Goal: Task Accomplishment & Management: Use online tool/utility

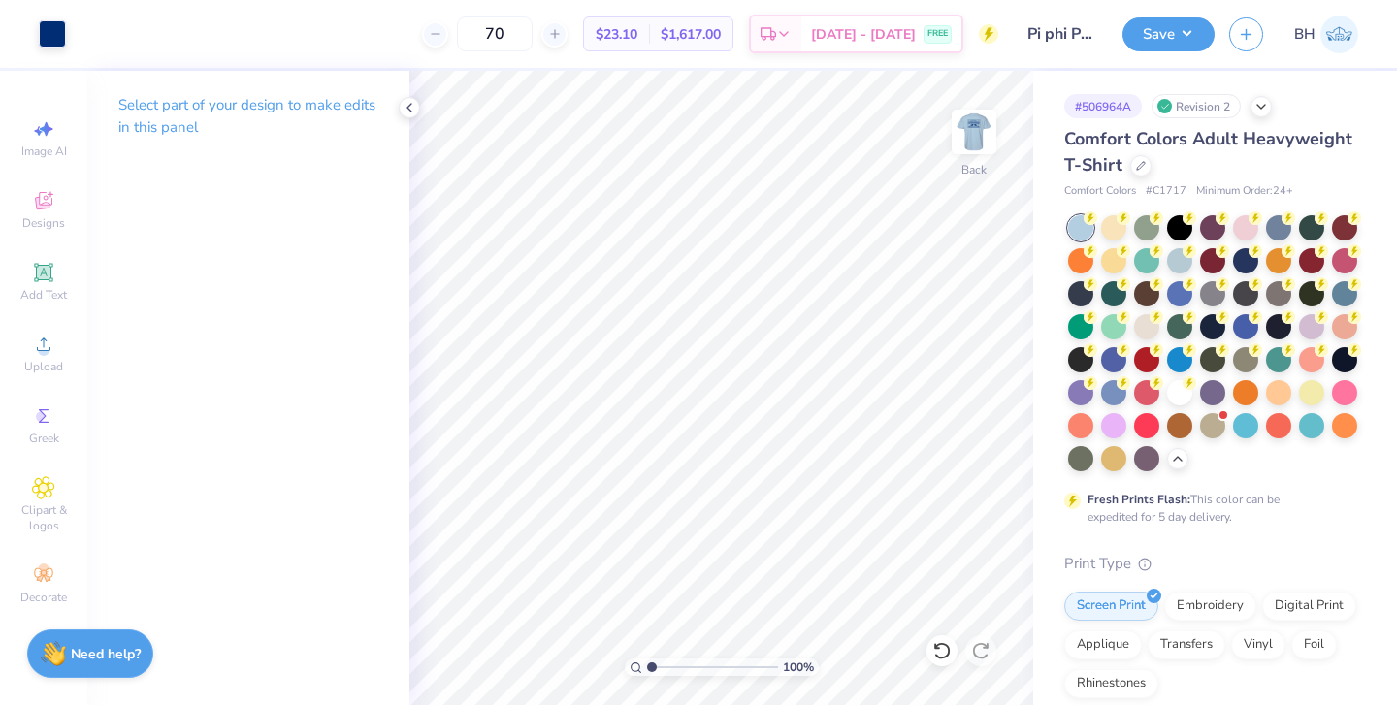
click at [410, 111] on polyline at bounding box center [410, 108] width 4 height 8
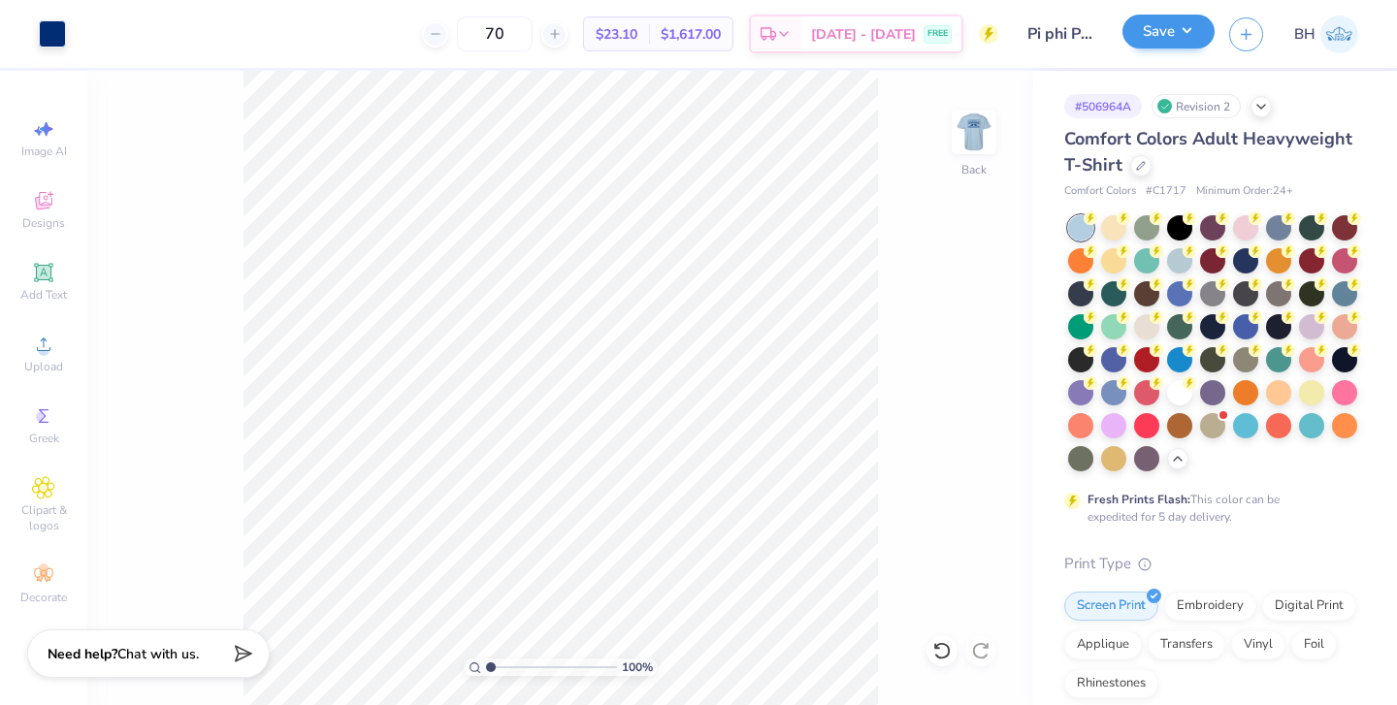
click at [1162, 43] on button "Save" at bounding box center [1169, 32] width 92 height 34
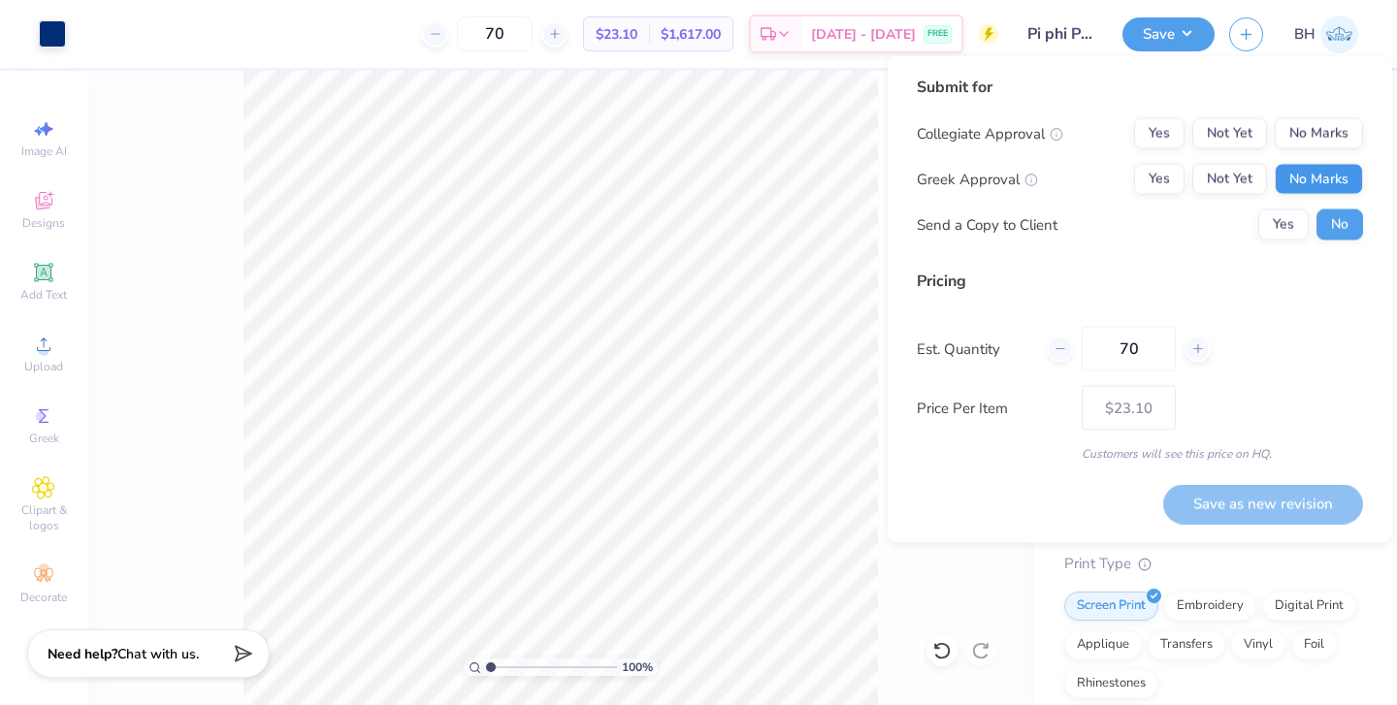
click at [1301, 181] on button "No Marks" at bounding box center [1319, 179] width 88 height 31
click at [1330, 143] on button "No Marks" at bounding box center [1319, 133] width 88 height 31
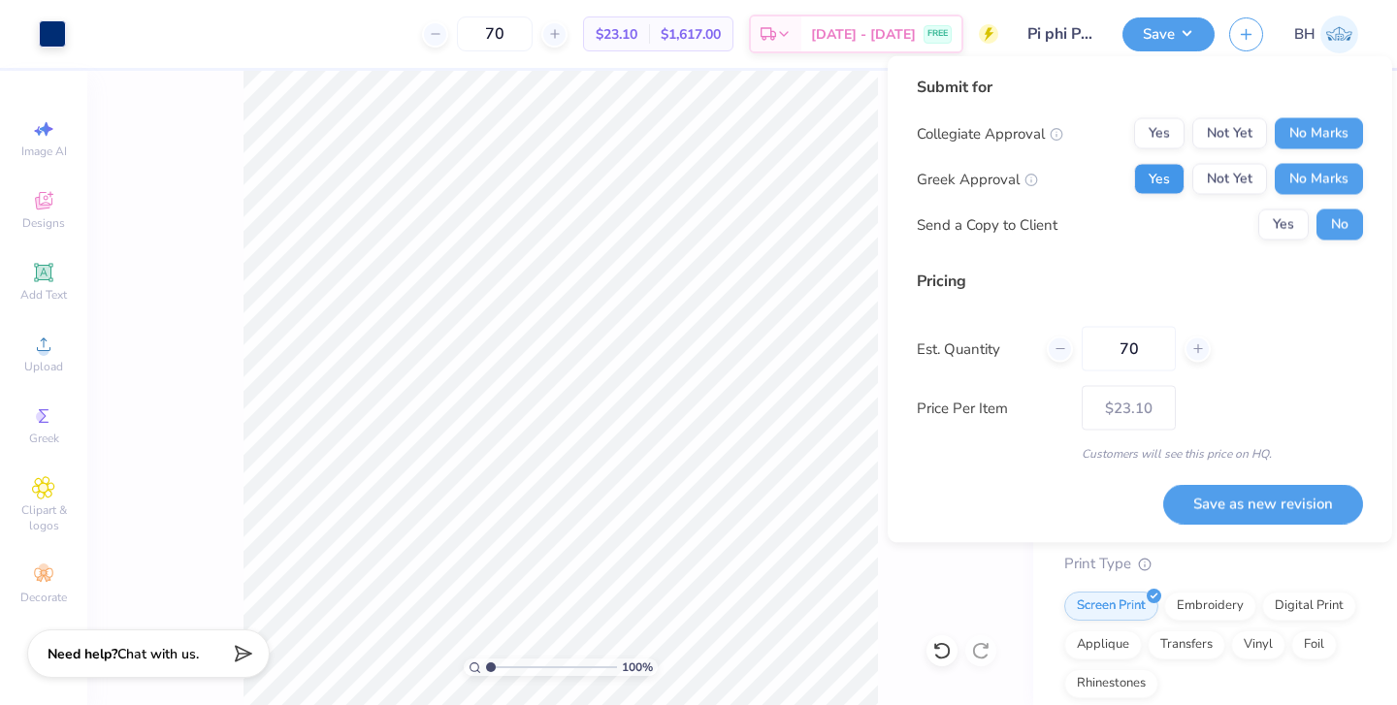
click at [1154, 175] on button "Yes" at bounding box center [1159, 179] width 50 height 31
click at [1194, 502] on button "Save as new revision" at bounding box center [1263, 504] width 200 height 40
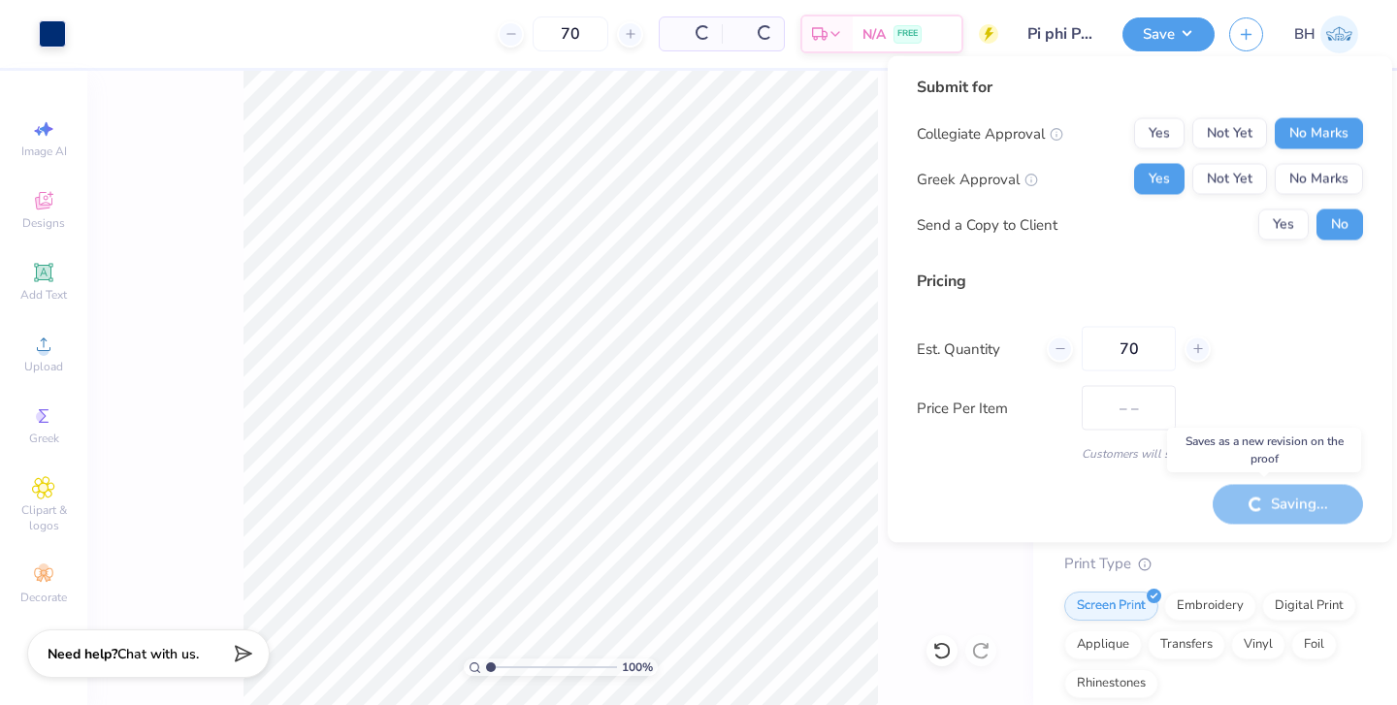
type input "$23.10"
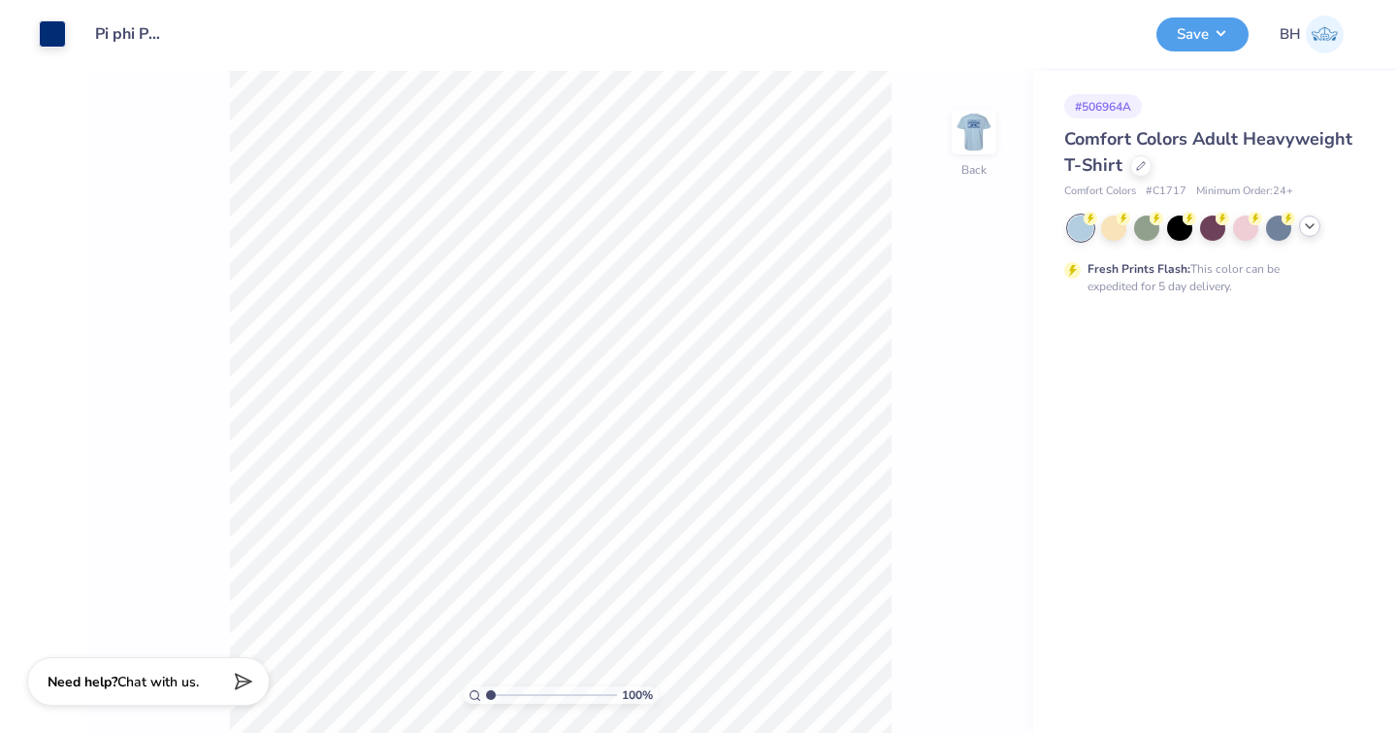
click at [1307, 232] on icon at bounding box center [1310, 226] width 16 height 16
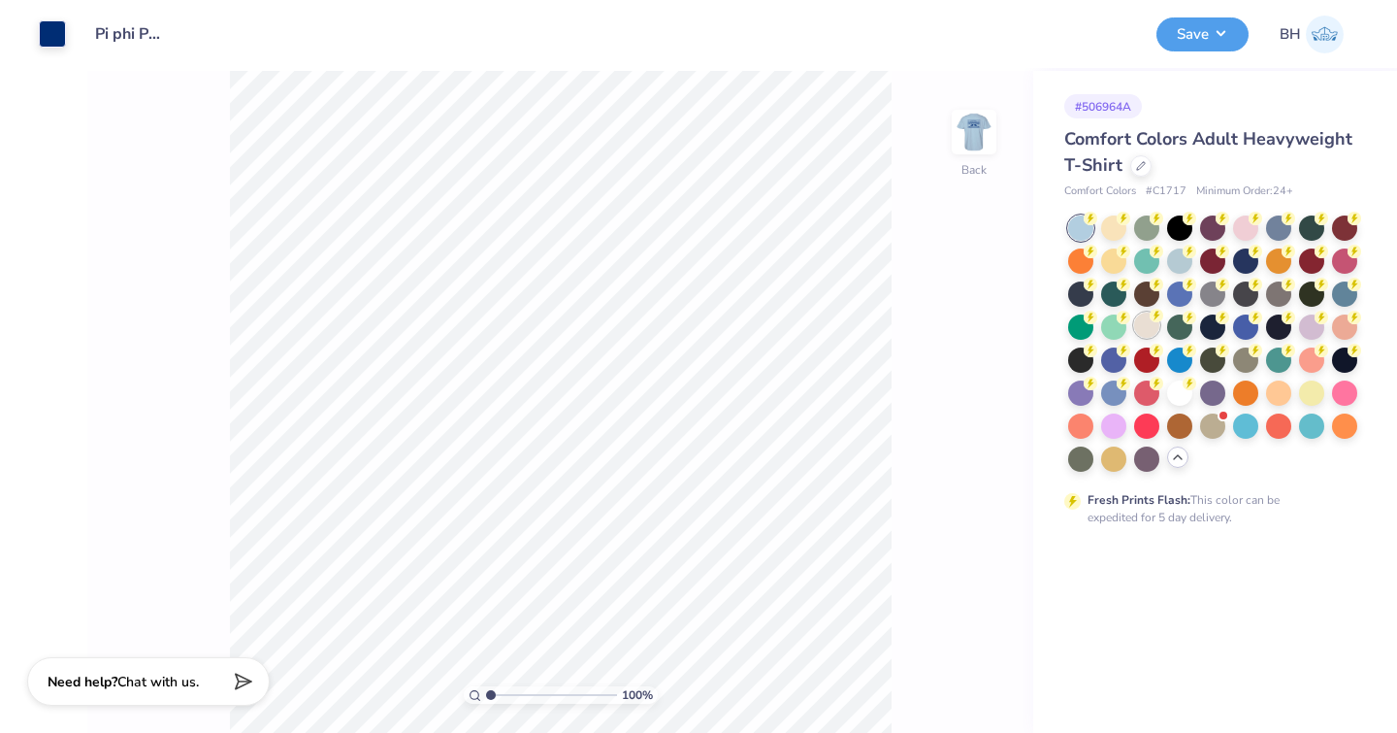
click at [1143, 331] on div at bounding box center [1146, 324] width 25 height 25
click at [1188, 264] on div at bounding box center [1179, 258] width 25 height 25
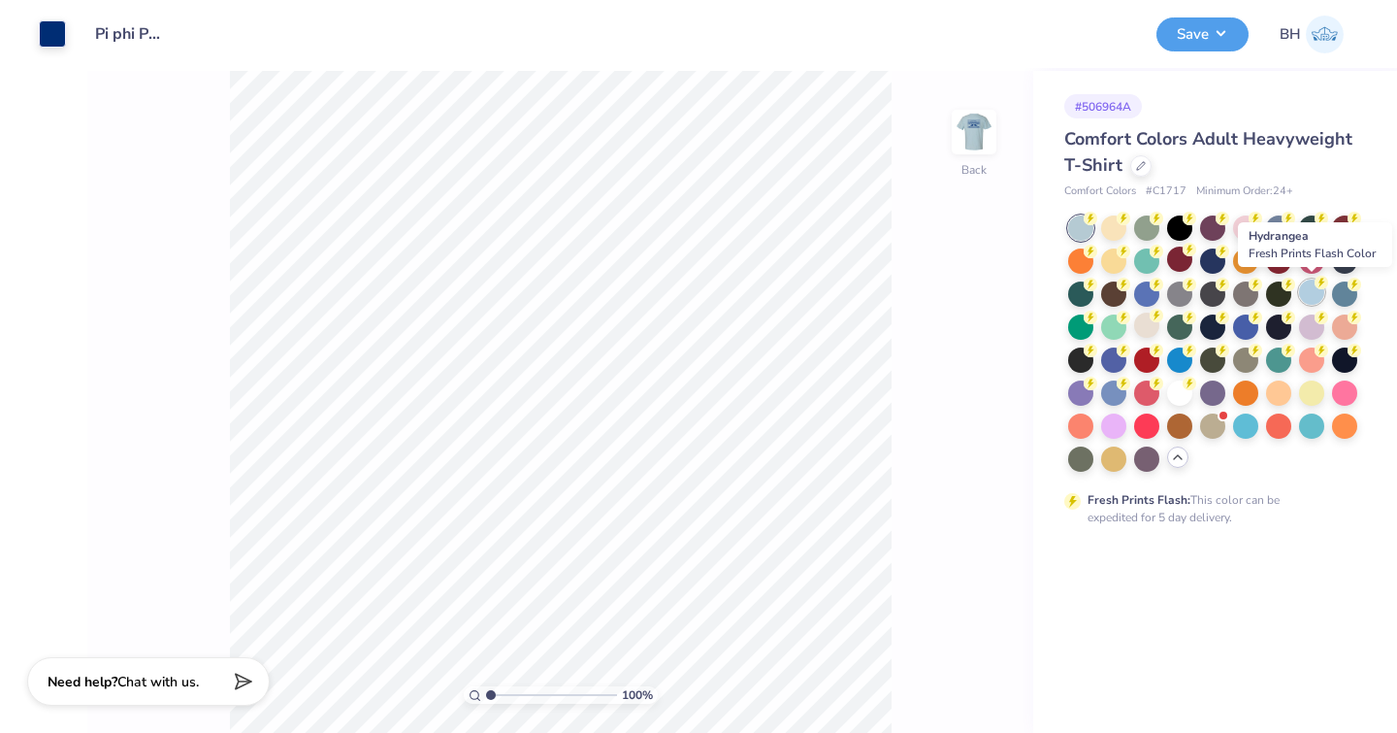
click at [1308, 303] on div at bounding box center [1311, 291] width 25 height 25
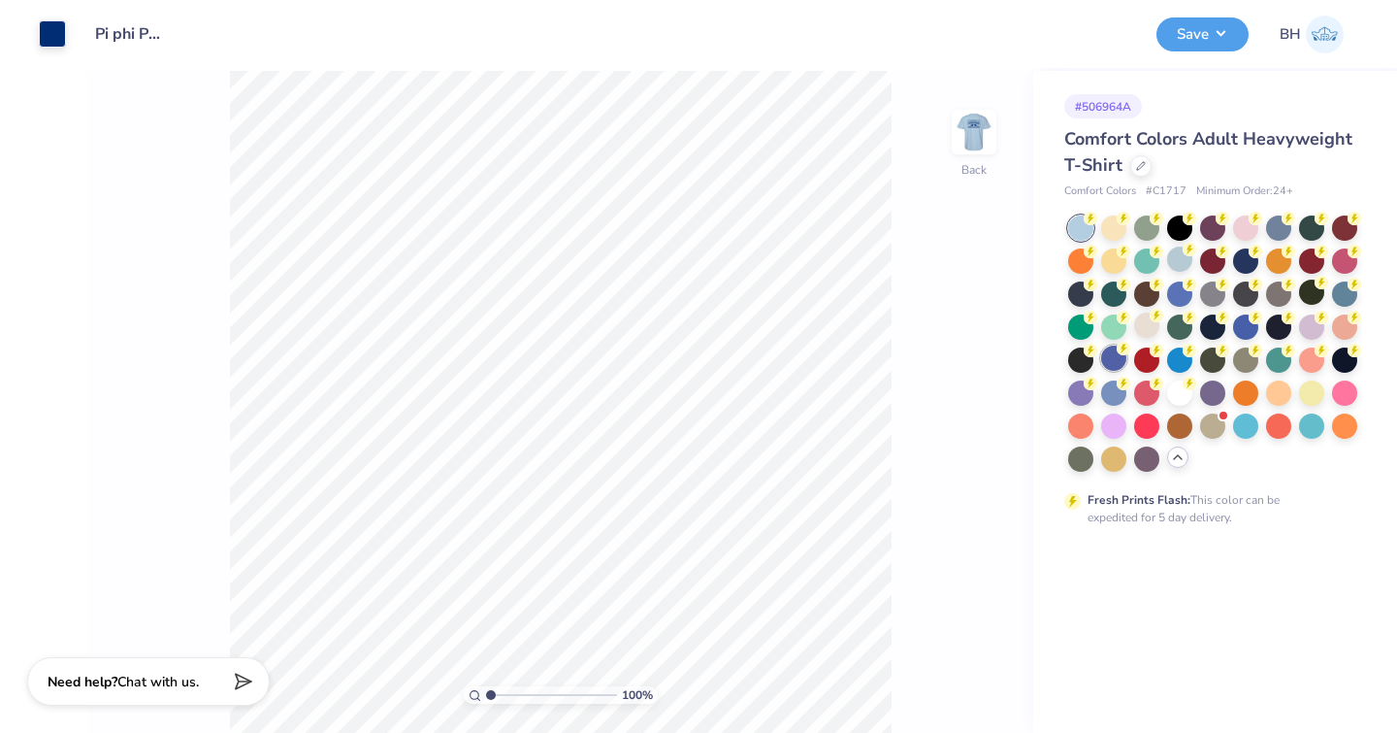
click at [1113, 365] on div at bounding box center [1113, 357] width 25 height 25
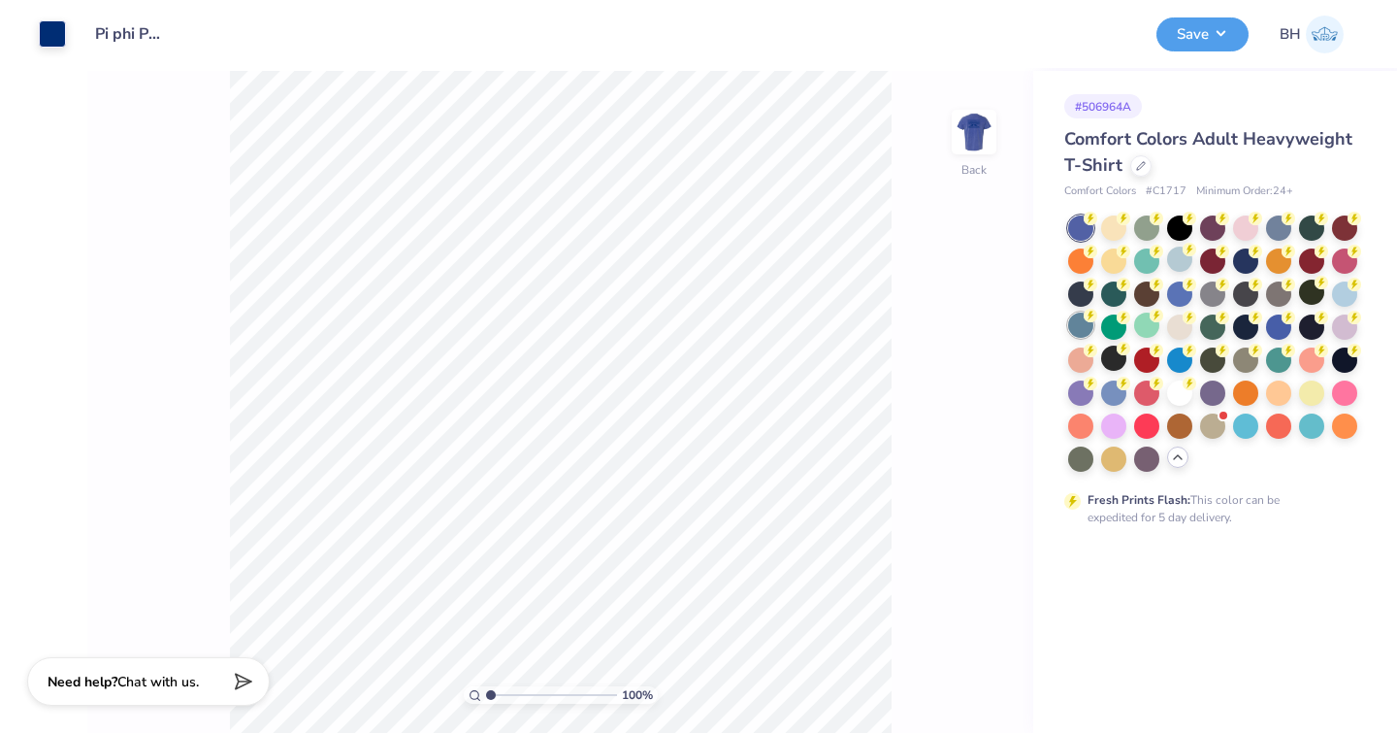
click at [1087, 330] on div at bounding box center [1080, 324] width 25 height 25
click at [1175, 268] on div at bounding box center [1179, 258] width 25 height 25
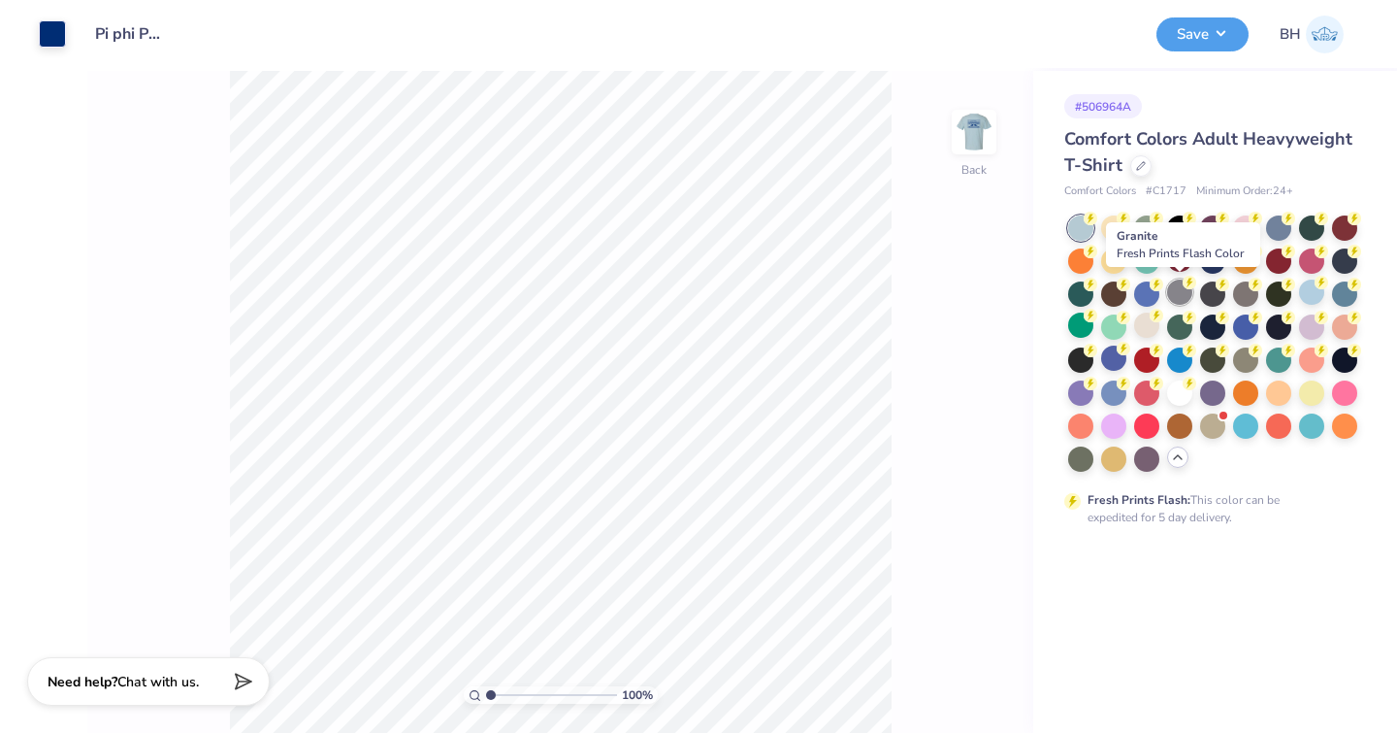
click at [1179, 301] on div at bounding box center [1179, 291] width 25 height 25
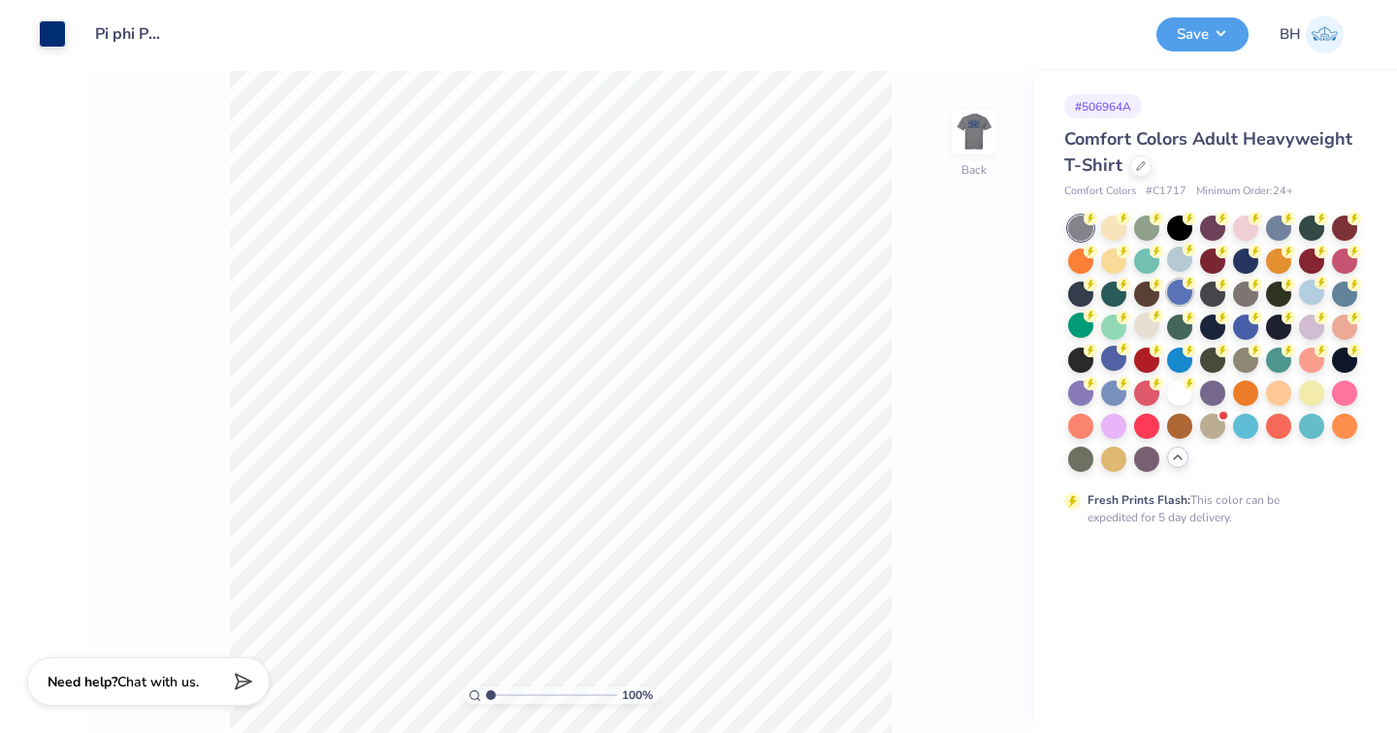
click at [1186, 297] on div at bounding box center [1179, 291] width 25 height 25
click at [1282, 236] on div at bounding box center [1278, 225] width 25 height 25
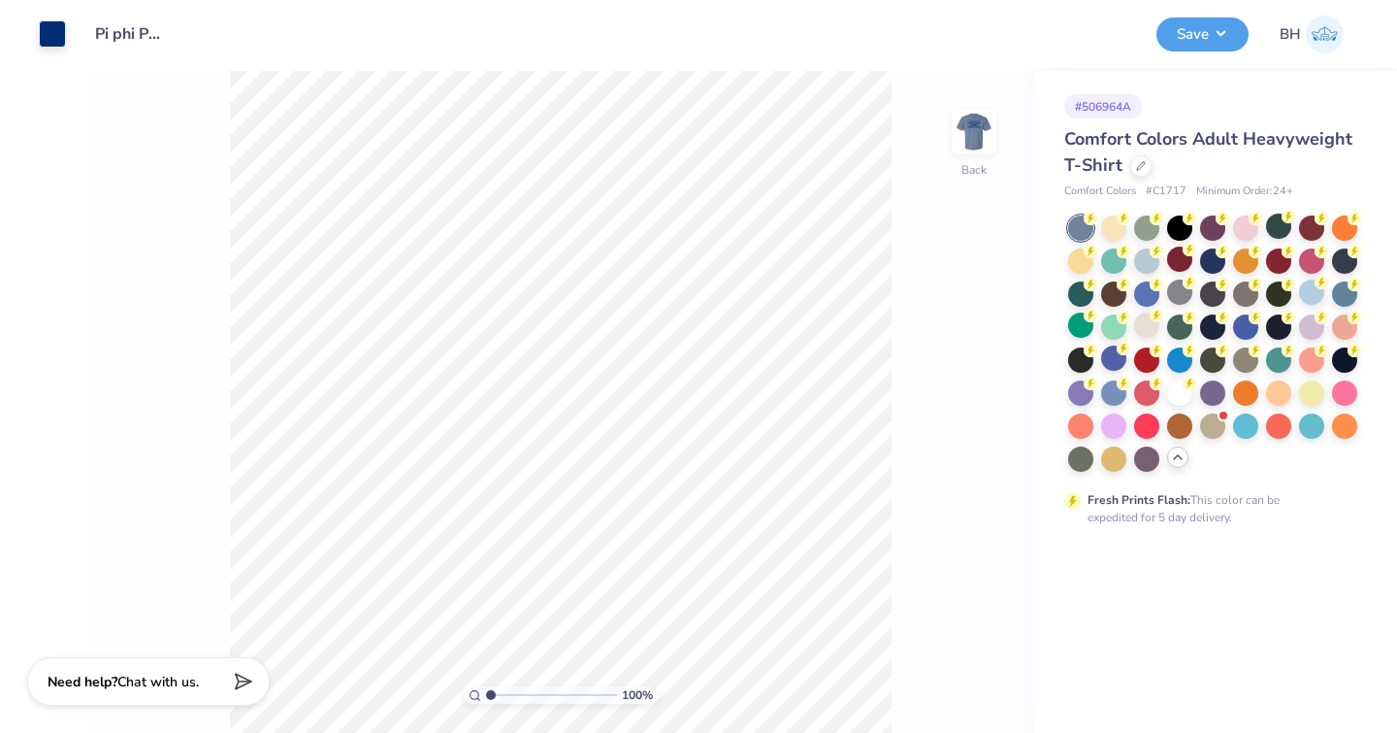
click at [1196, 332] on div at bounding box center [1213, 343] width 290 height 256
click at [1284, 329] on div at bounding box center [1278, 324] width 25 height 25
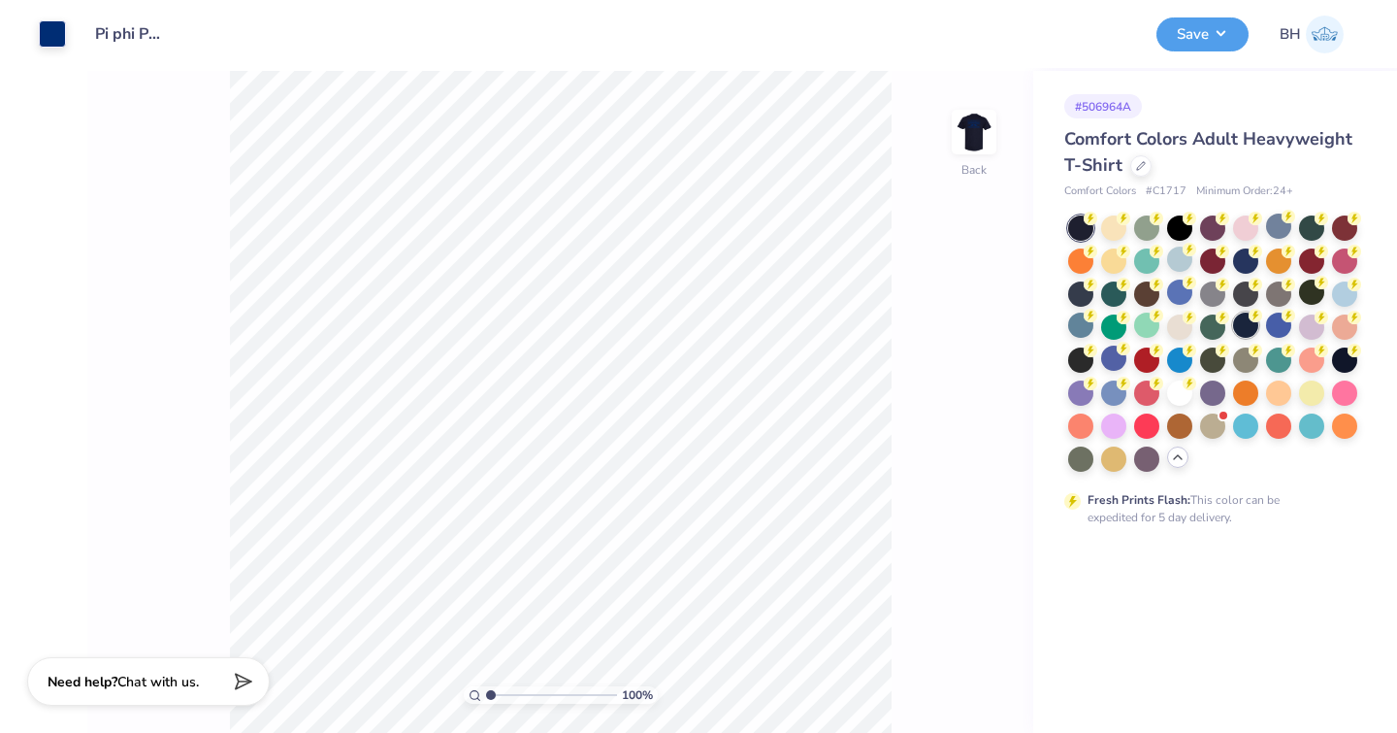
click at [1244, 333] on div at bounding box center [1245, 324] width 25 height 25
click at [1085, 362] on div at bounding box center [1080, 357] width 25 height 25
click at [1119, 365] on div at bounding box center [1113, 357] width 25 height 25
click at [1081, 297] on div at bounding box center [1080, 291] width 25 height 25
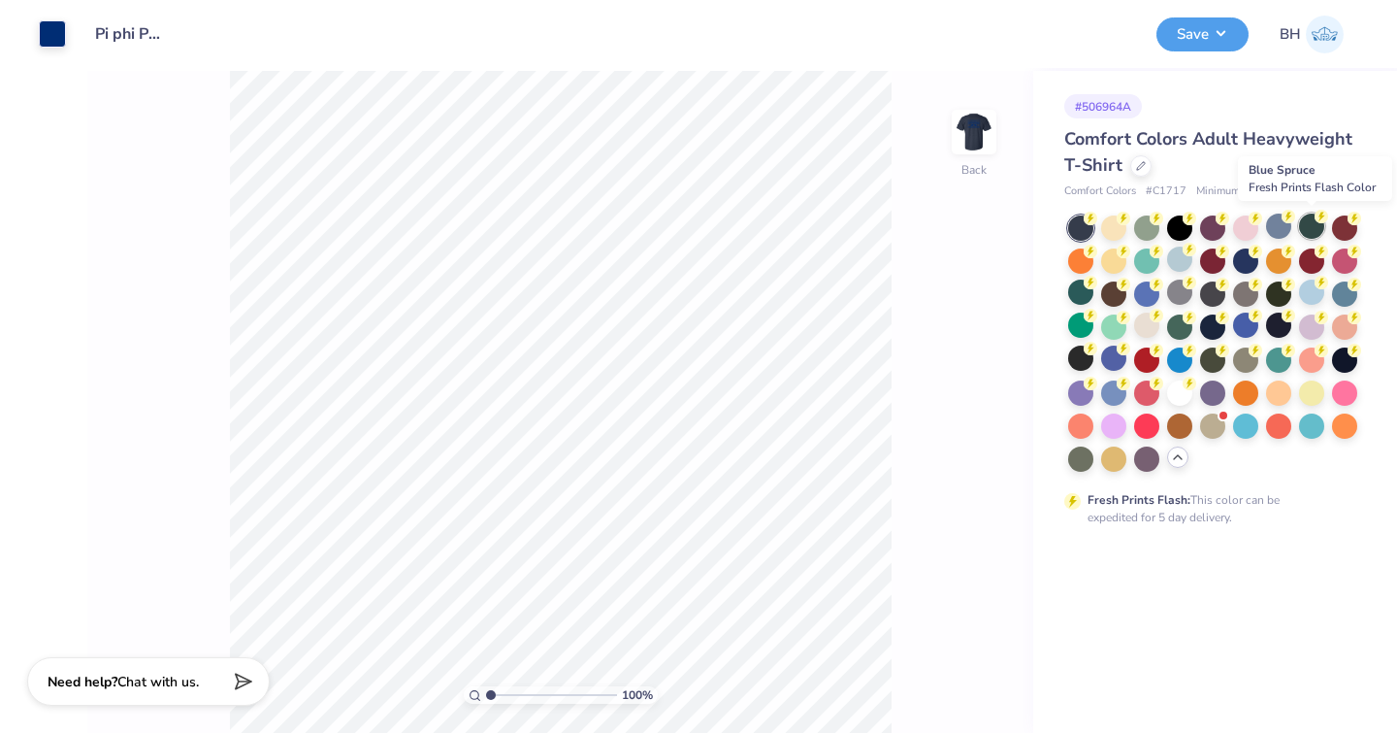
click at [1313, 235] on div at bounding box center [1311, 225] width 25 height 25
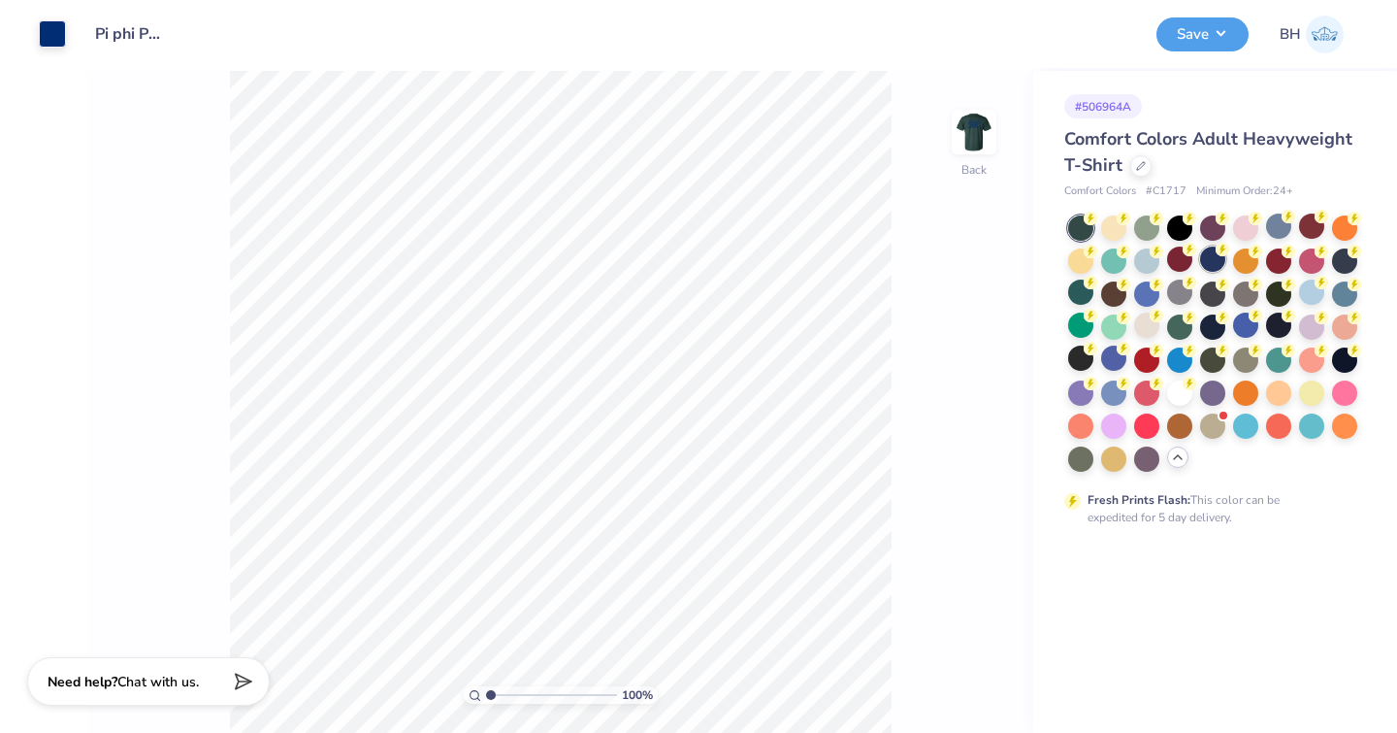
click at [1217, 264] on div at bounding box center [1212, 258] width 25 height 25
click at [49, 29] on div at bounding box center [52, 31] width 27 height 27
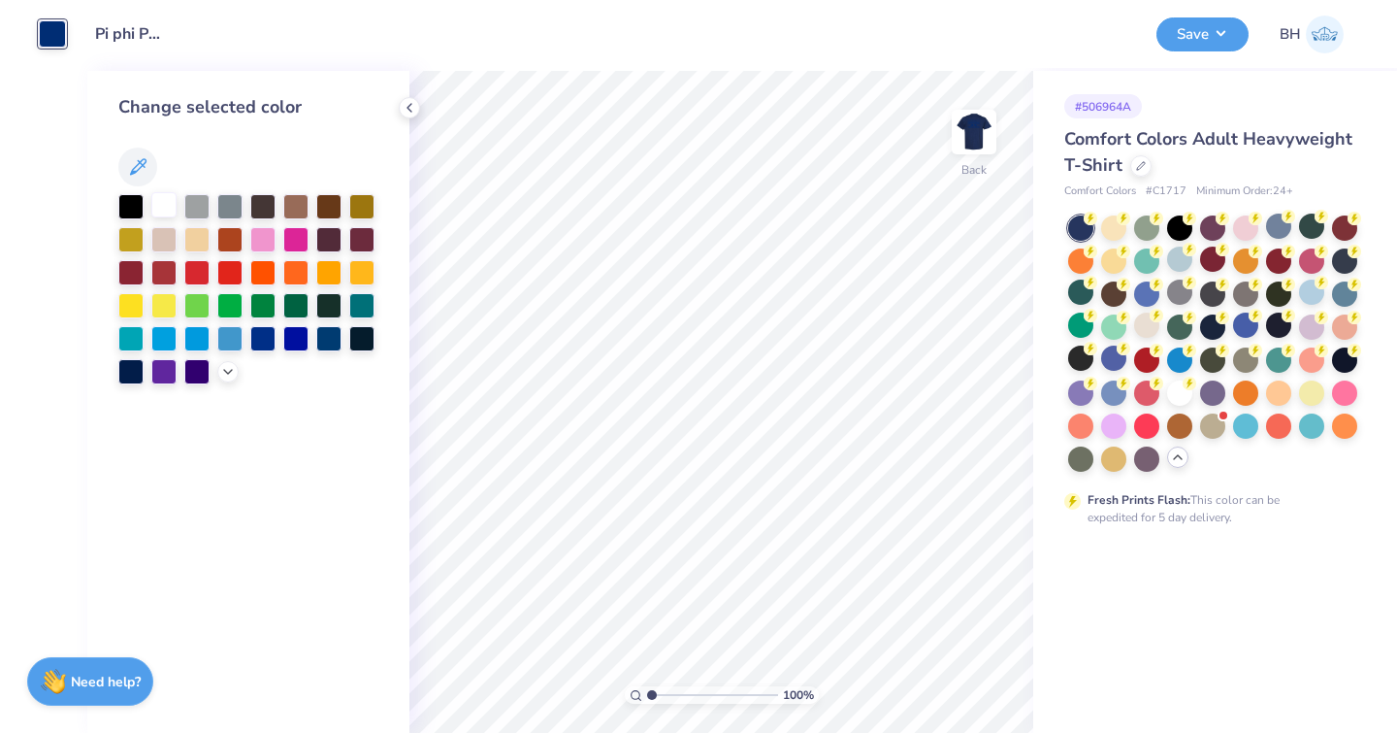
click at [173, 207] on div at bounding box center [163, 204] width 25 height 25
click at [228, 369] on icon at bounding box center [228, 370] width 16 height 16
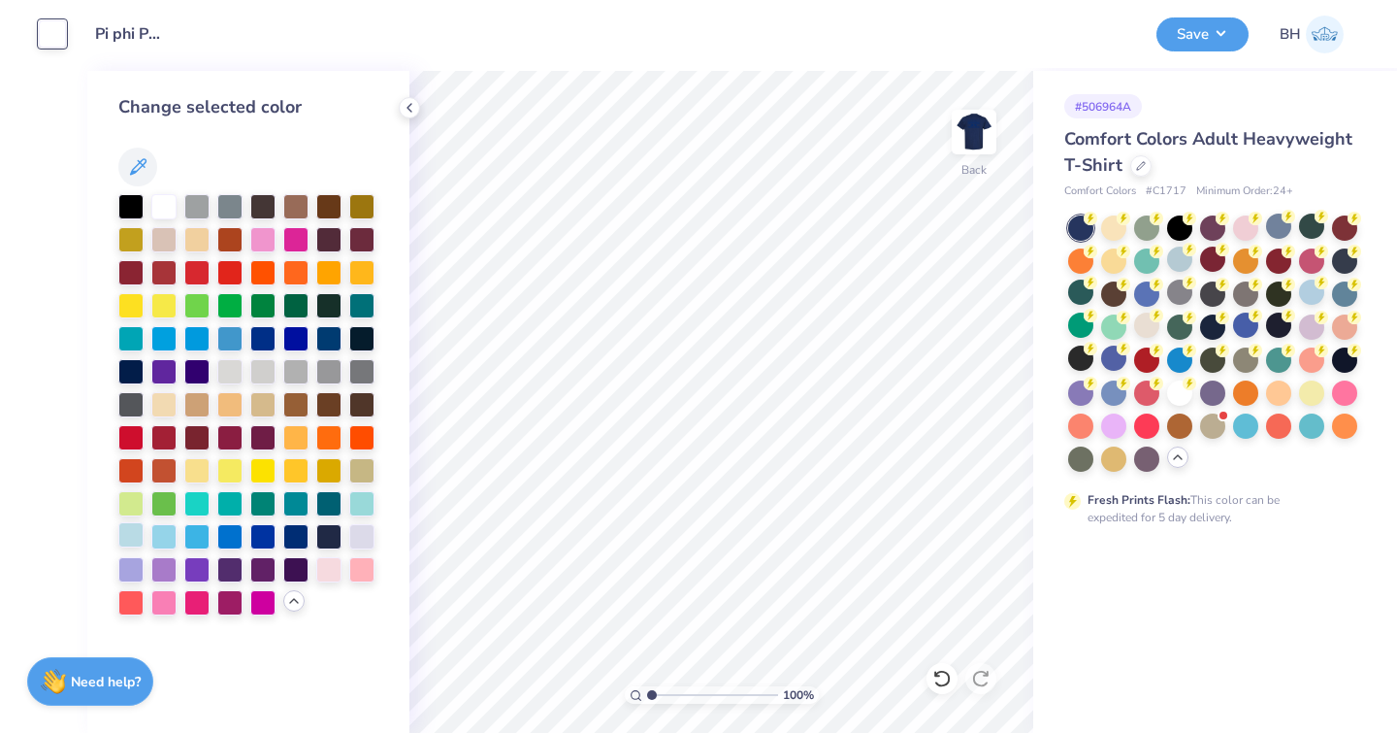
click at [137, 538] on div at bounding box center [130, 534] width 25 height 25
click at [984, 129] on img at bounding box center [974, 132] width 78 height 78
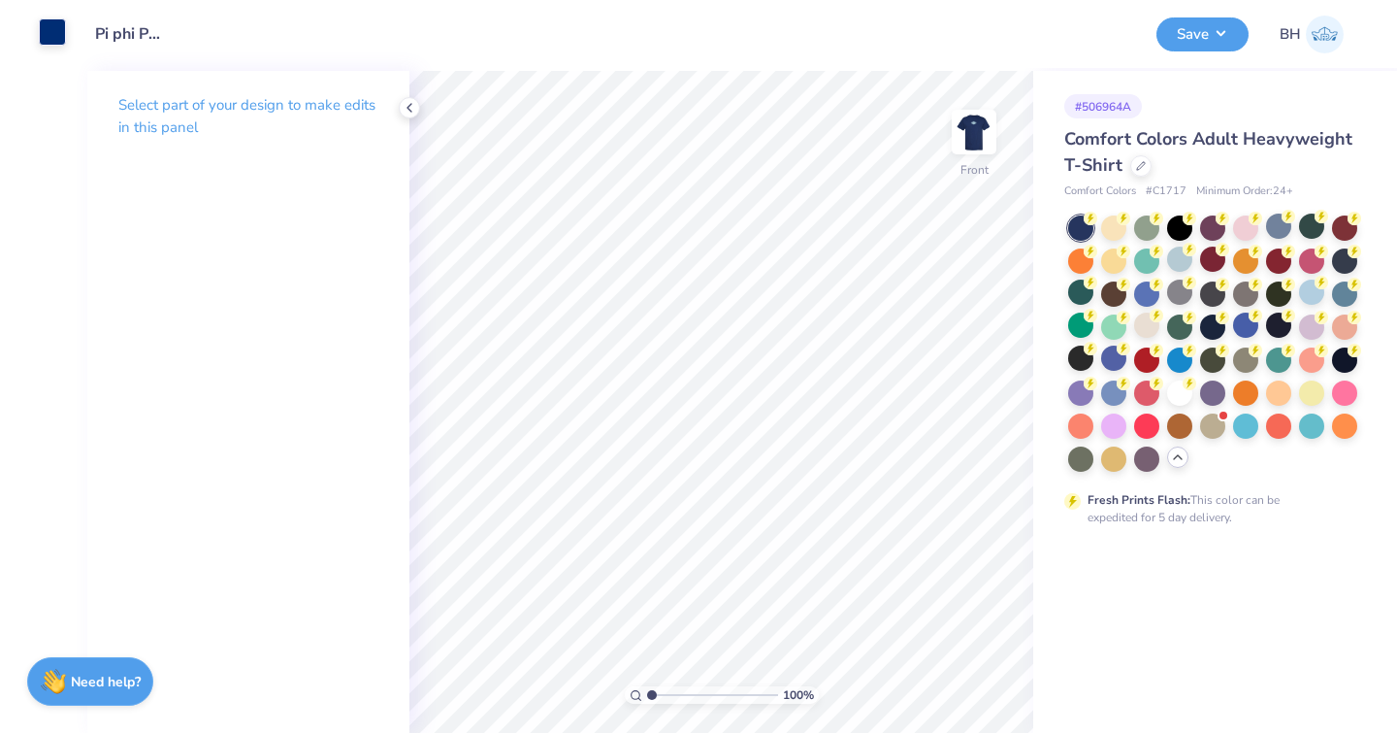
click at [58, 36] on div at bounding box center [52, 31] width 27 height 27
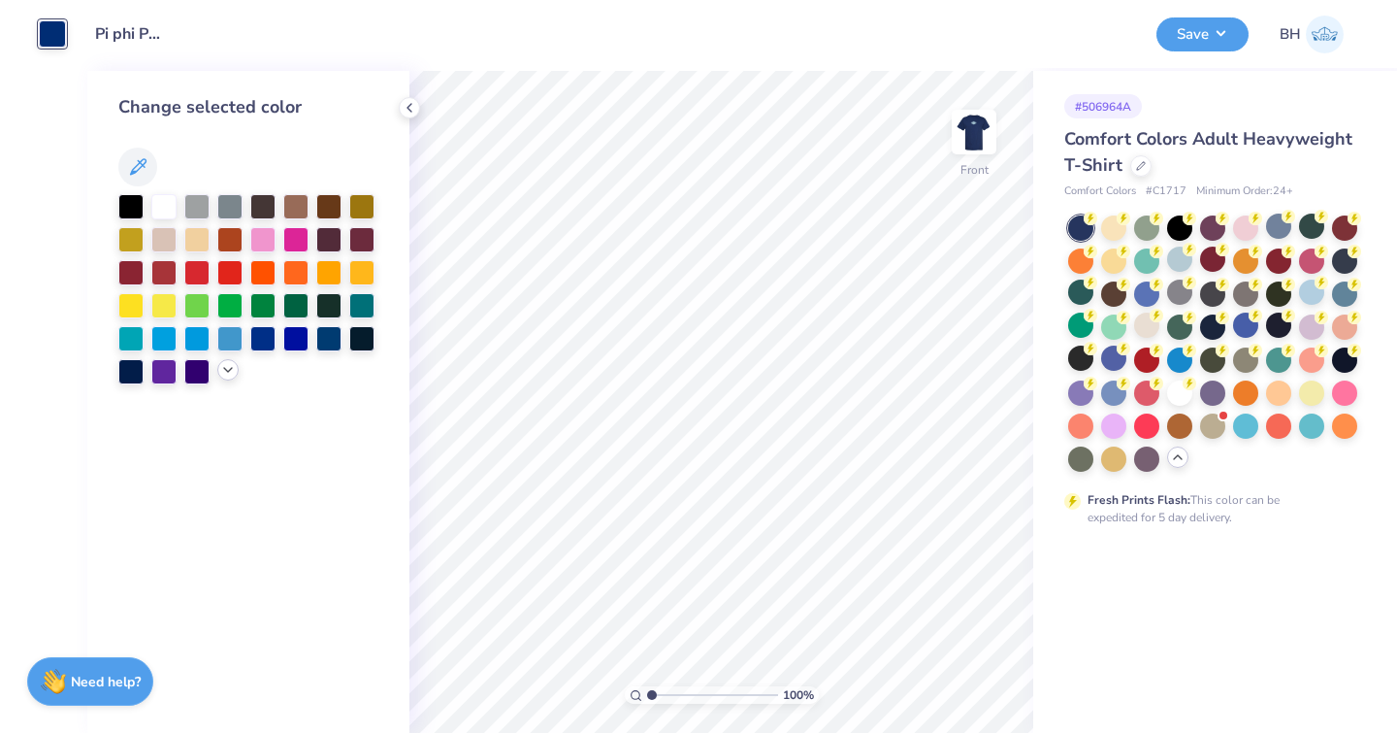
click at [219, 376] on div at bounding box center [227, 369] width 21 height 21
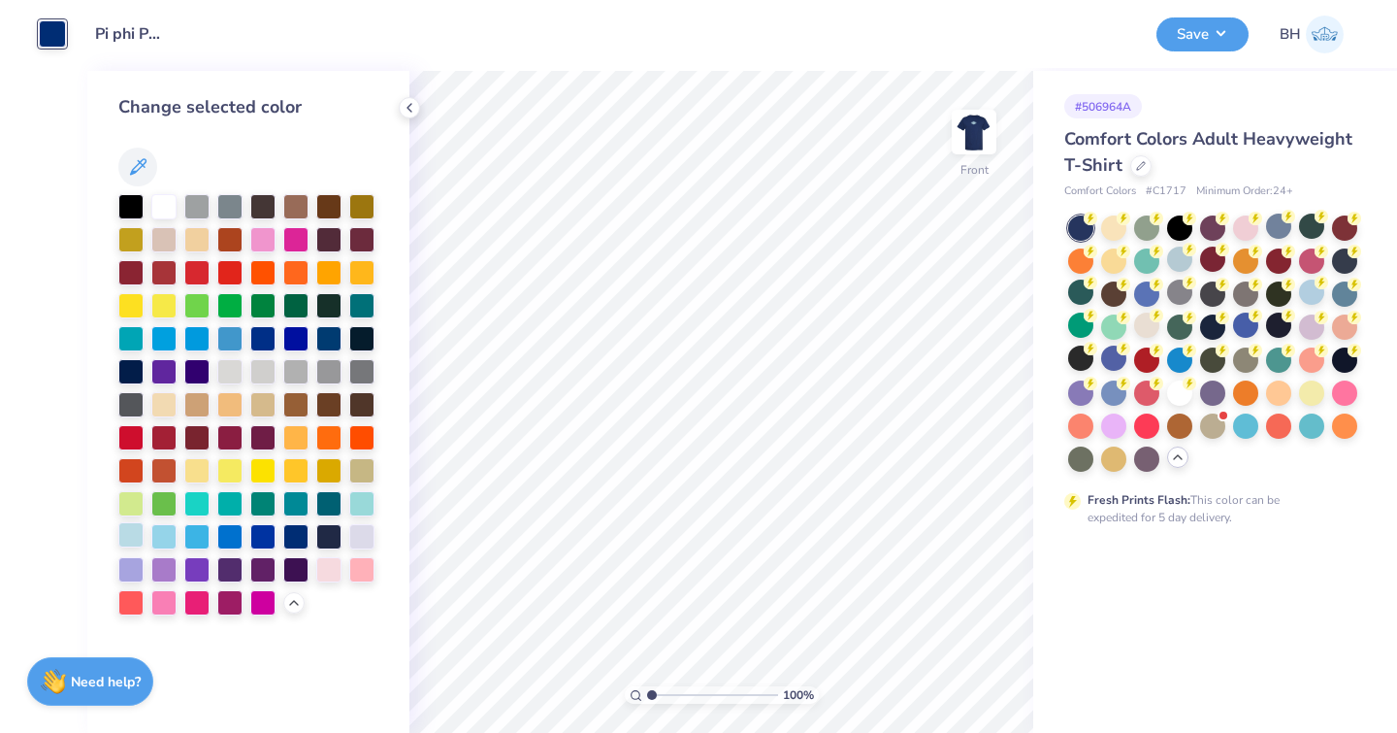
click at [132, 533] on div at bounding box center [130, 534] width 25 height 25
click at [160, 199] on div at bounding box center [163, 204] width 25 height 25
click at [199, 239] on div at bounding box center [196, 237] width 25 height 25
click at [169, 408] on div at bounding box center [163, 402] width 25 height 25
click at [196, 476] on div at bounding box center [196, 468] width 25 height 25
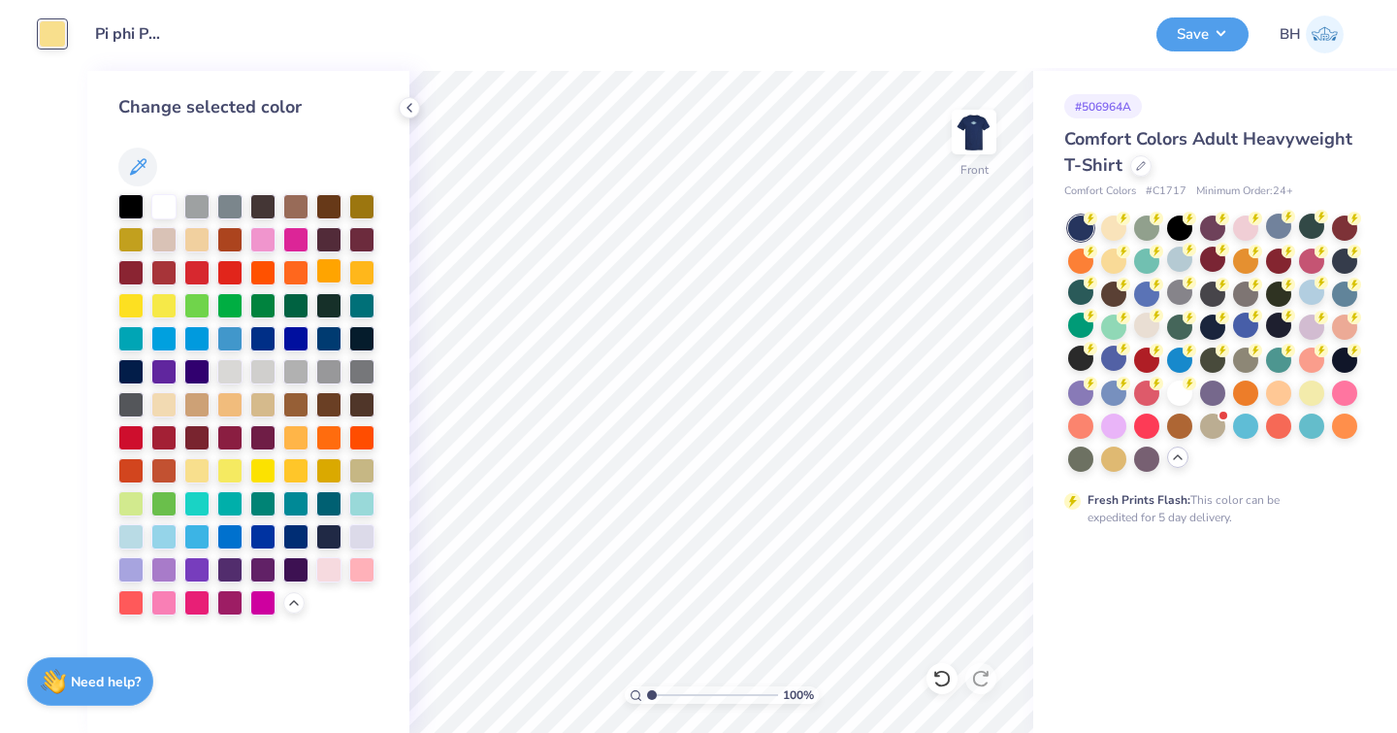
click at [332, 278] on div at bounding box center [328, 270] width 25 height 25
click at [370, 277] on div at bounding box center [361, 270] width 25 height 25
click at [305, 213] on div at bounding box center [295, 204] width 25 height 25
click at [166, 202] on div at bounding box center [163, 204] width 25 height 25
click at [164, 312] on div at bounding box center [163, 303] width 25 height 25
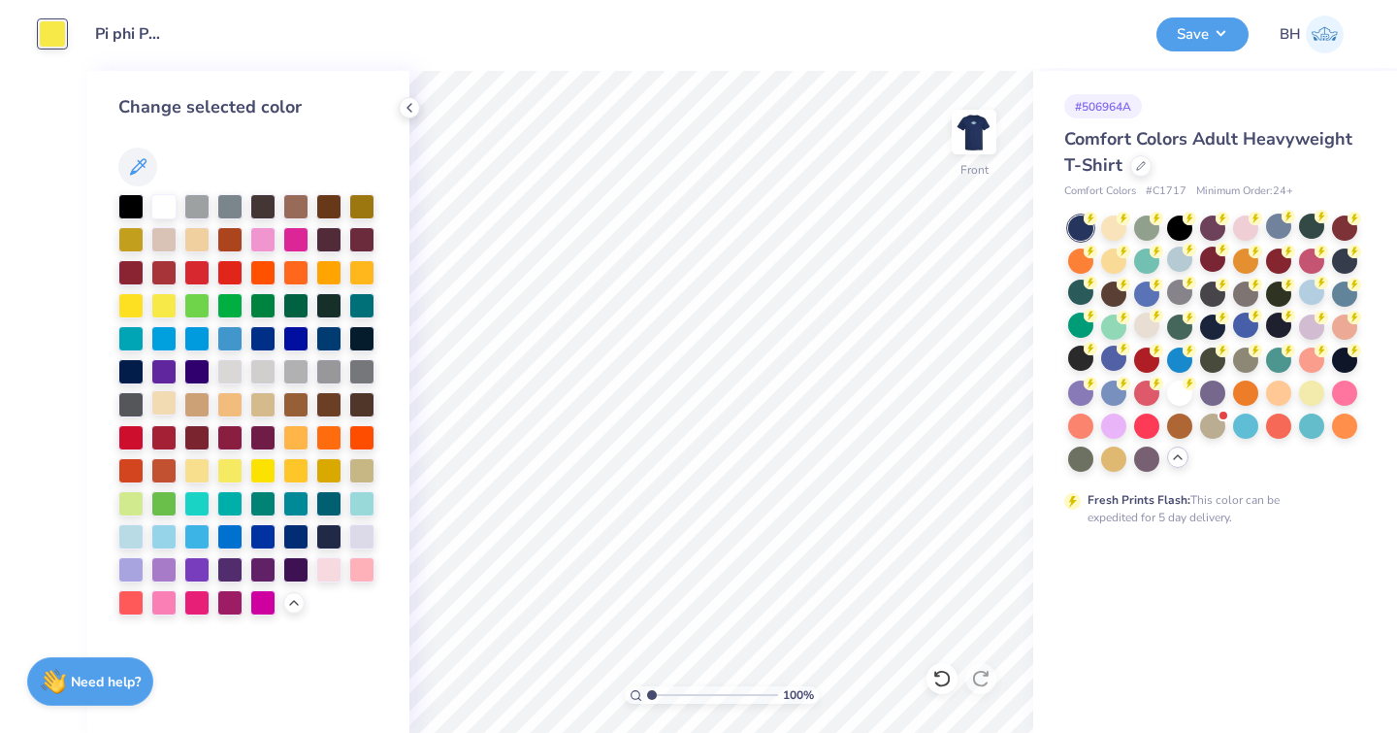
click at [171, 401] on div at bounding box center [163, 402] width 25 height 25
click at [202, 444] on div at bounding box center [196, 435] width 25 height 25
click at [160, 442] on div at bounding box center [163, 435] width 25 height 25
click at [129, 432] on div at bounding box center [130, 435] width 25 height 25
click at [1311, 295] on div at bounding box center [1311, 291] width 25 height 25
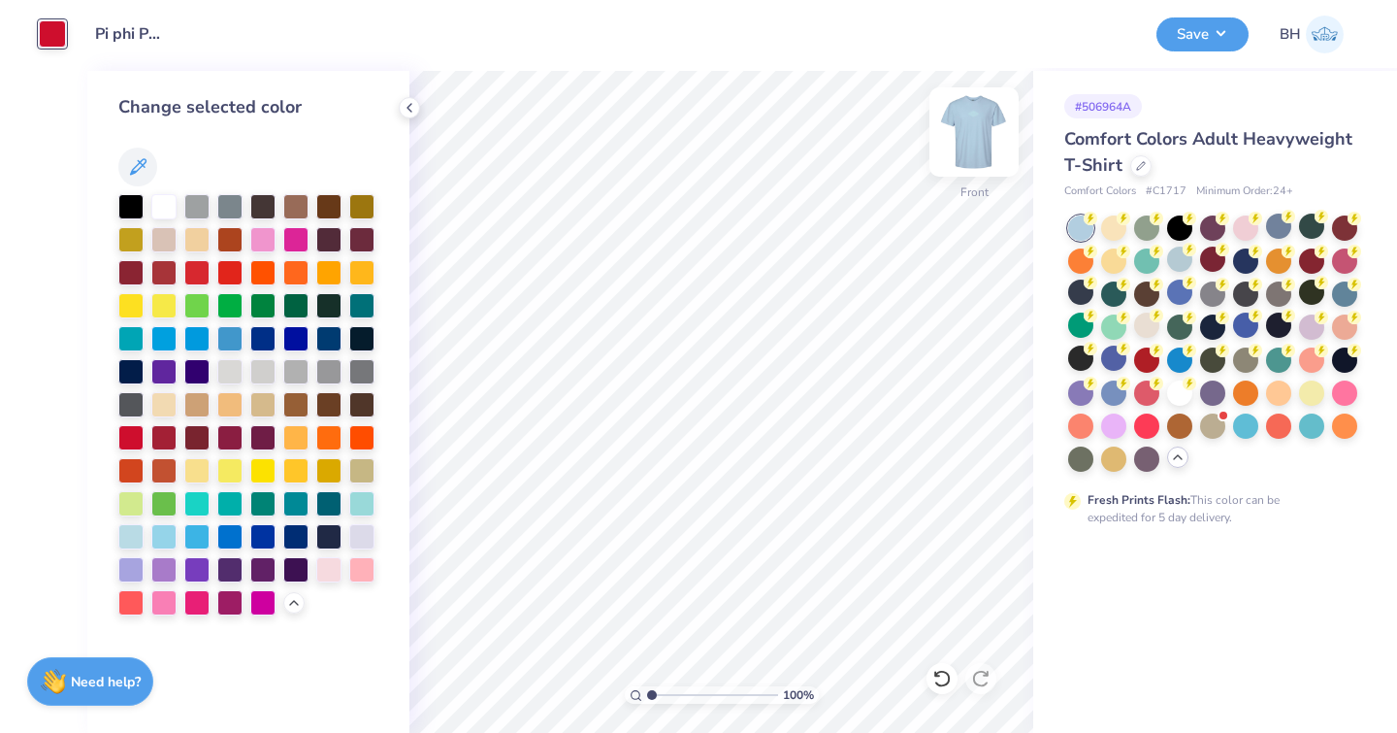
click at [963, 140] on img at bounding box center [974, 132] width 78 height 78
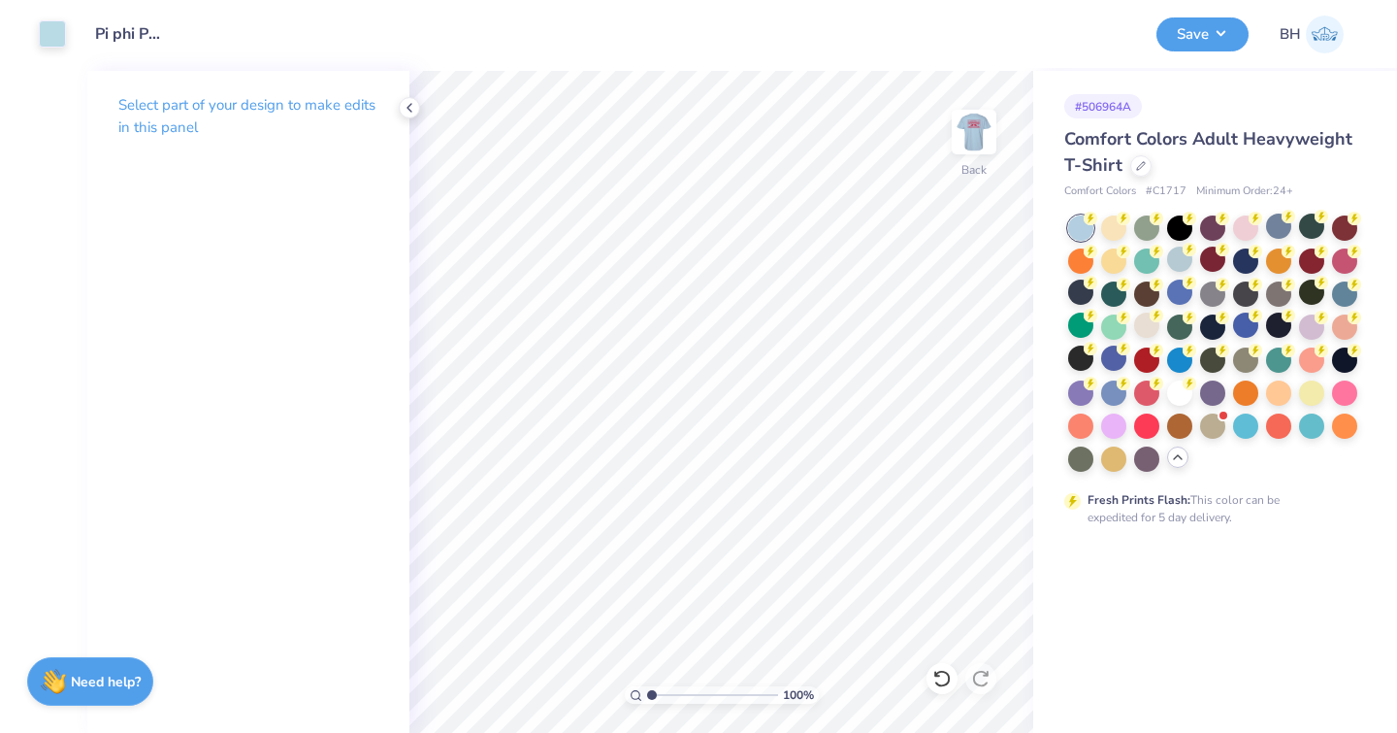
click at [68, 38] on div "Art colors Design Title Pi phi Philo 25 Save BH" at bounding box center [698, 34] width 1397 height 68
click at [55, 36] on div at bounding box center [52, 31] width 27 height 27
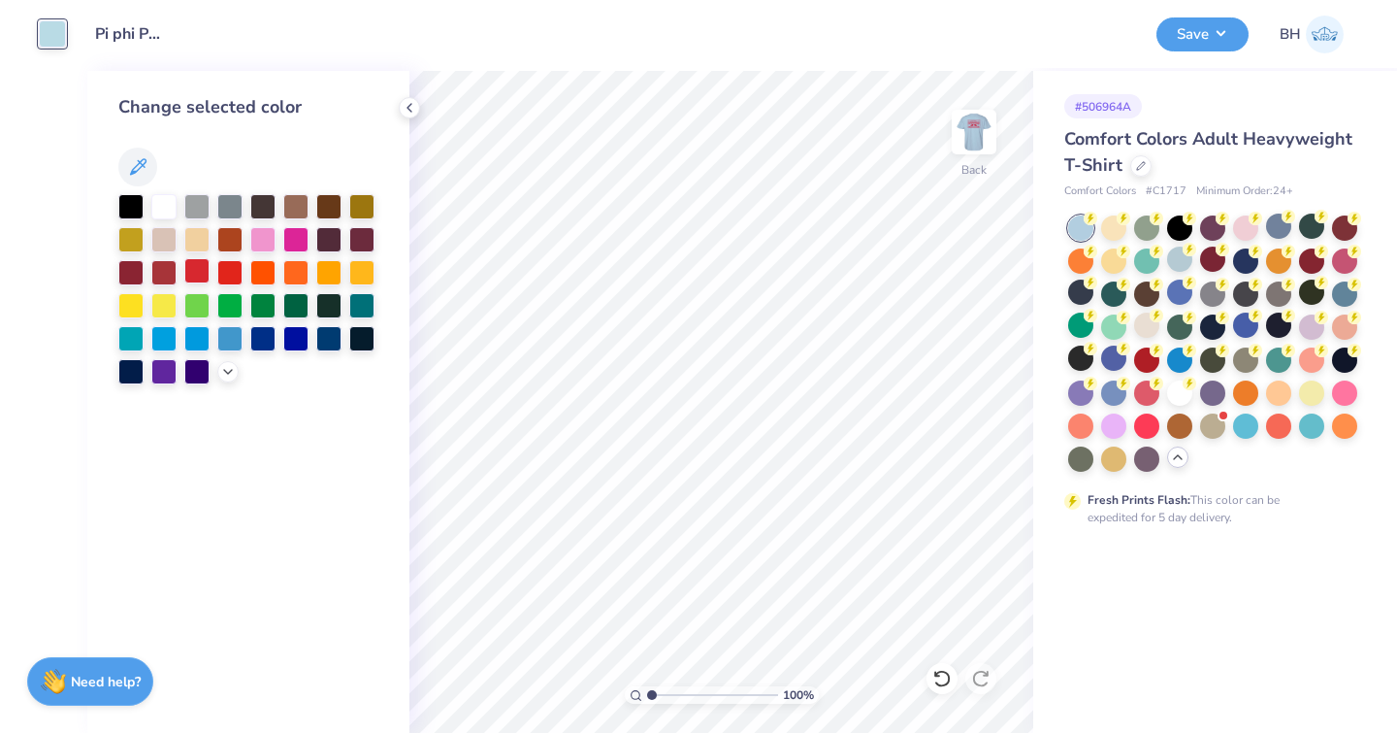
click at [205, 274] on div at bounding box center [196, 270] width 25 height 25
click at [201, 375] on div at bounding box center [196, 369] width 25 height 25
click at [227, 376] on icon at bounding box center [228, 370] width 16 height 16
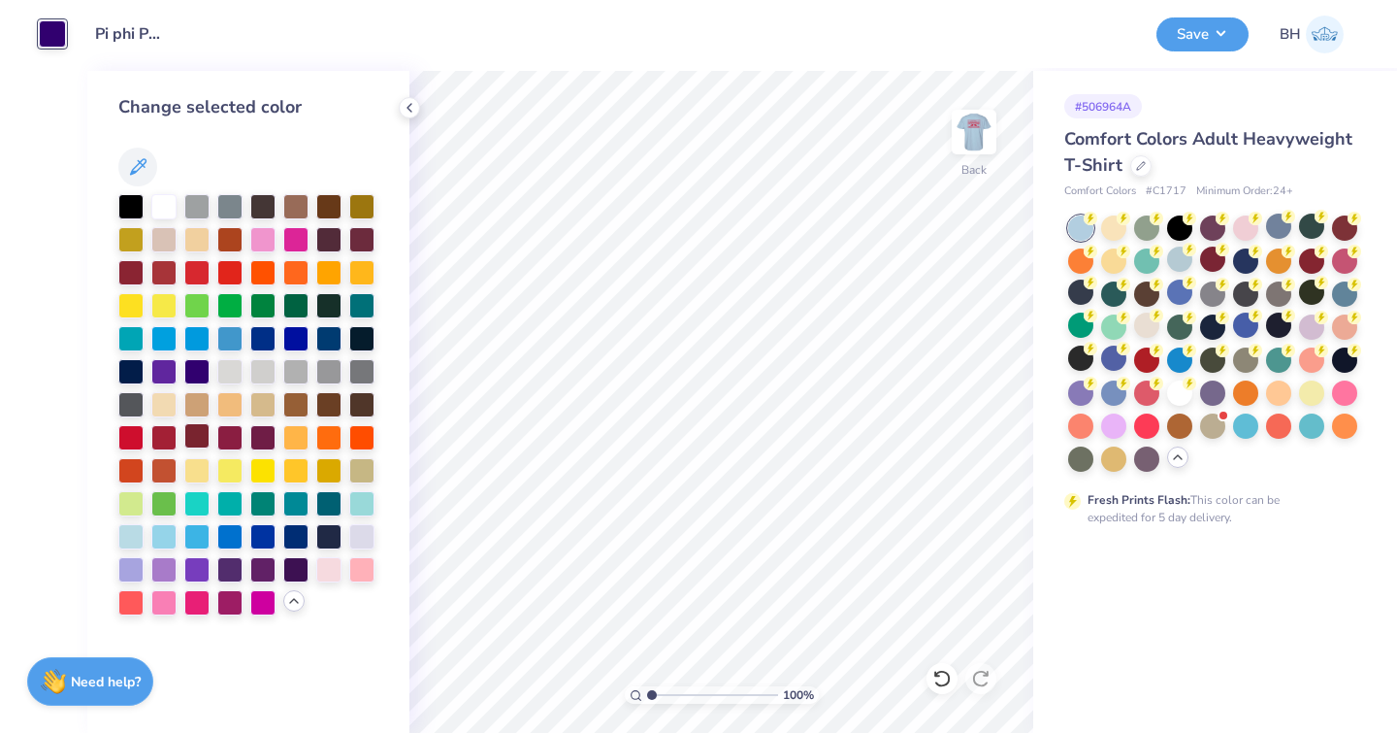
click at [203, 444] on div at bounding box center [196, 435] width 25 height 25
click at [169, 441] on div at bounding box center [163, 435] width 25 height 25
click at [984, 139] on img at bounding box center [974, 132] width 78 height 78
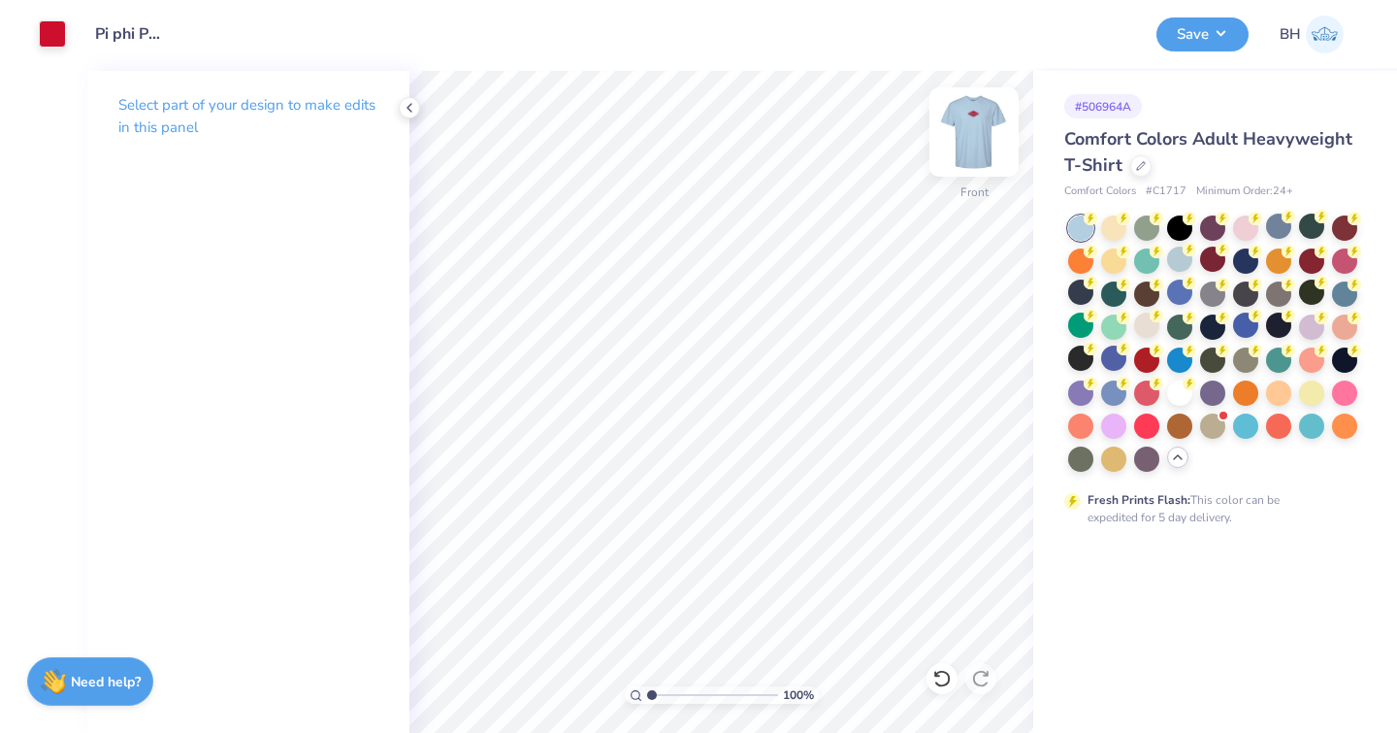
click at [994, 146] on img at bounding box center [974, 132] width 78 height 78
click at [45, 37] on div at bounding box center [52, 31] width 27 height 27
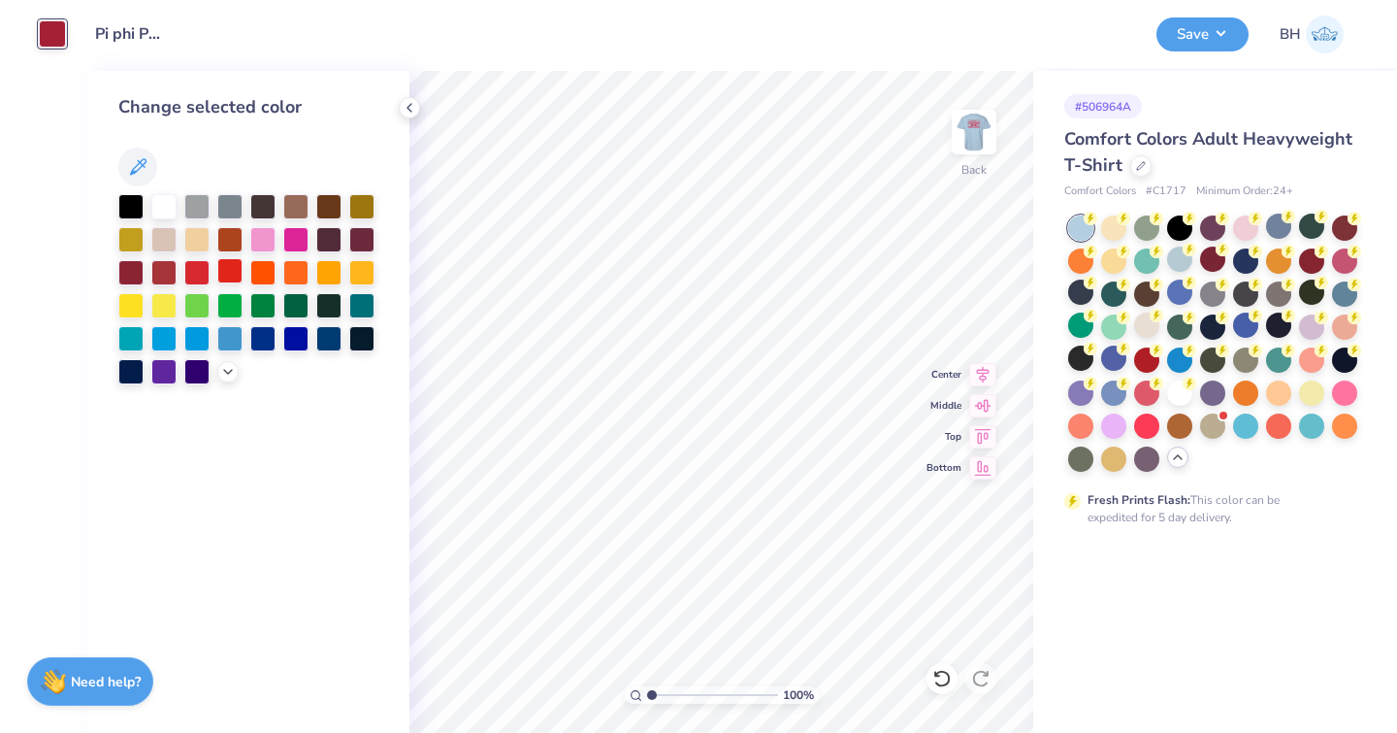
click at [238, 272] on div at bounding box center [229, 270] width 25 height 25
click at [202, 272] on div at bounding box center [196, 270] width 25 height 25
click at [228, 368] on icon at bounding box center [228, 370] width 16 height 16
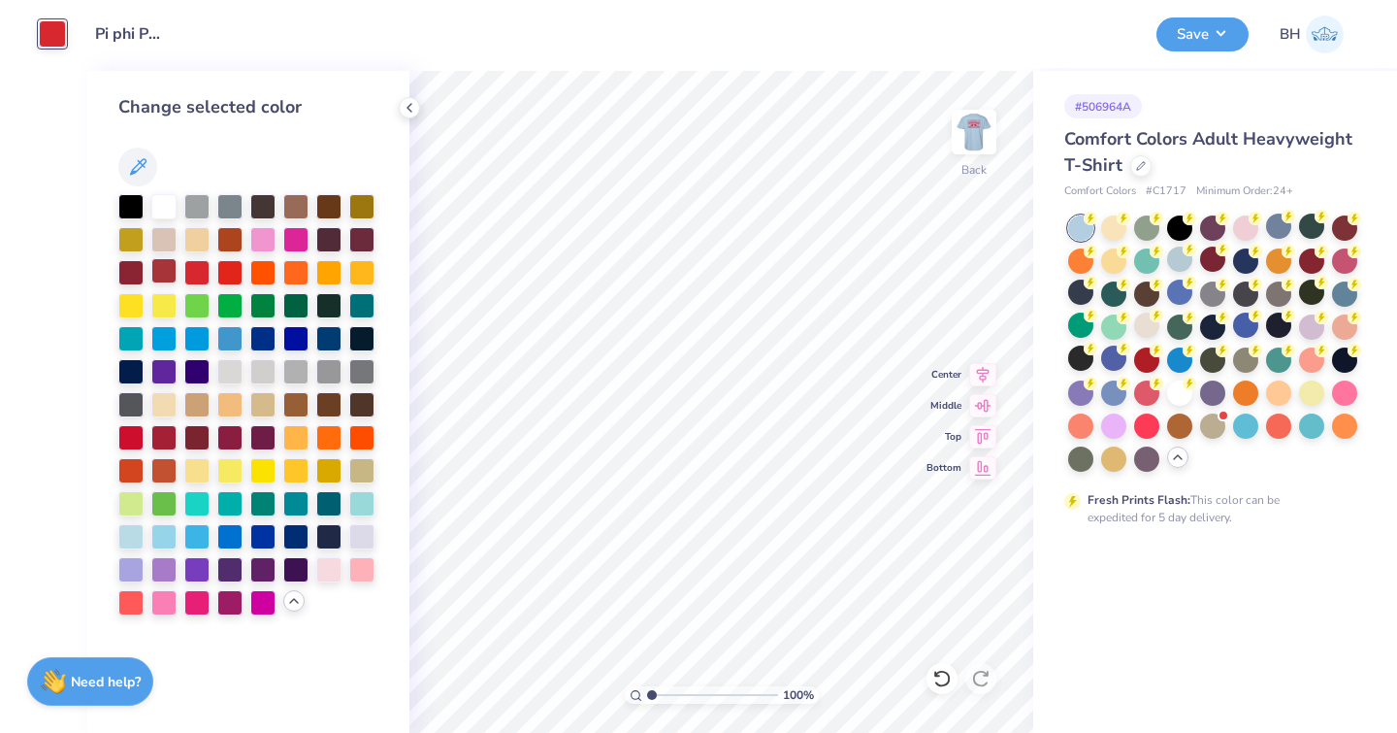
click at [168, 275] on div at bounding box center [163, 270] width 25 height 25
click at [135, 439] on div at bounding box center [130, 435] width 25 height 25
click at [972, 144] on img at bounding box center [974, 132] width 78 height 78
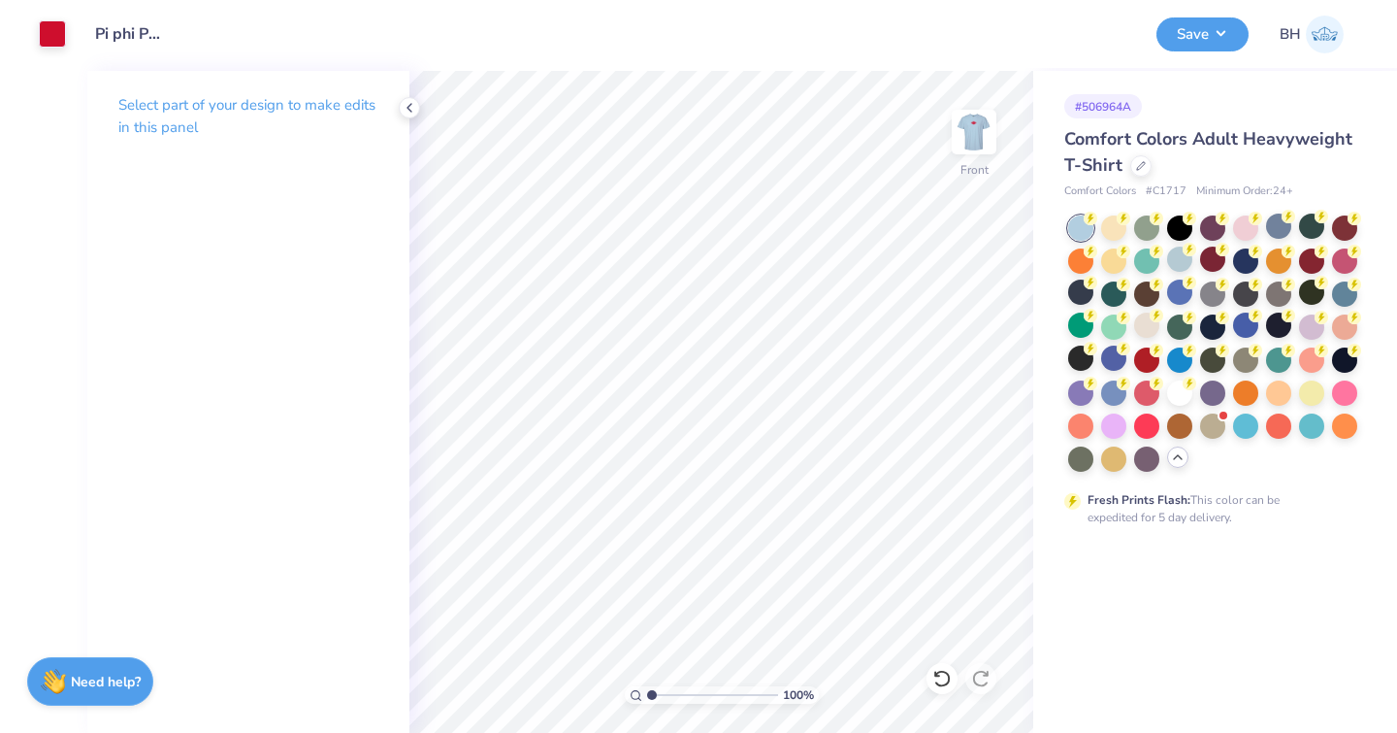
click at [972, 145] on img at bounding box center [974, 132] width 39 height 39
click at [1228, 36] on button "Save" at bounding box center [1203, 32] width 92 height 34
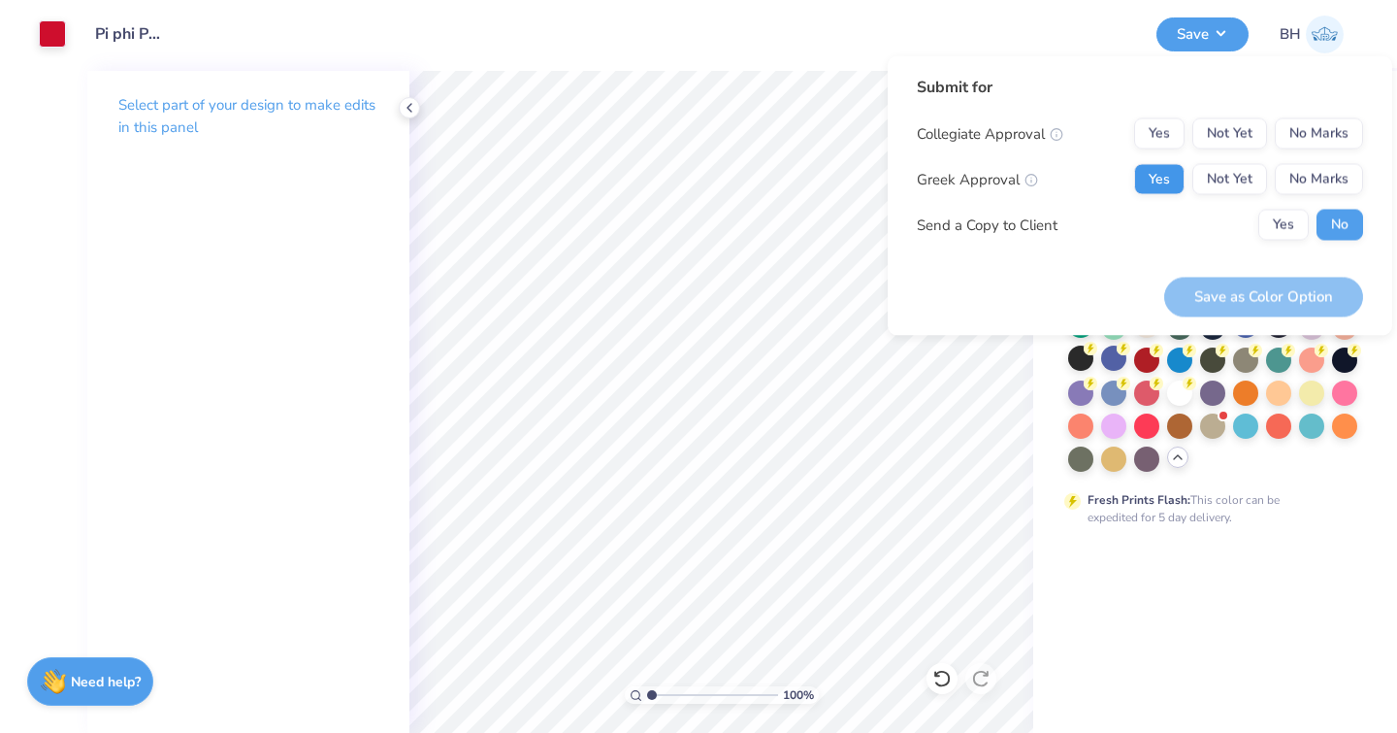
click at [1176, 174] on button "Yes" at bounding box center [1159, 179] width 50 height 31
click at [1310, 136] on button "No Marks" at bounding box center [1319, 133] width 88 height 31
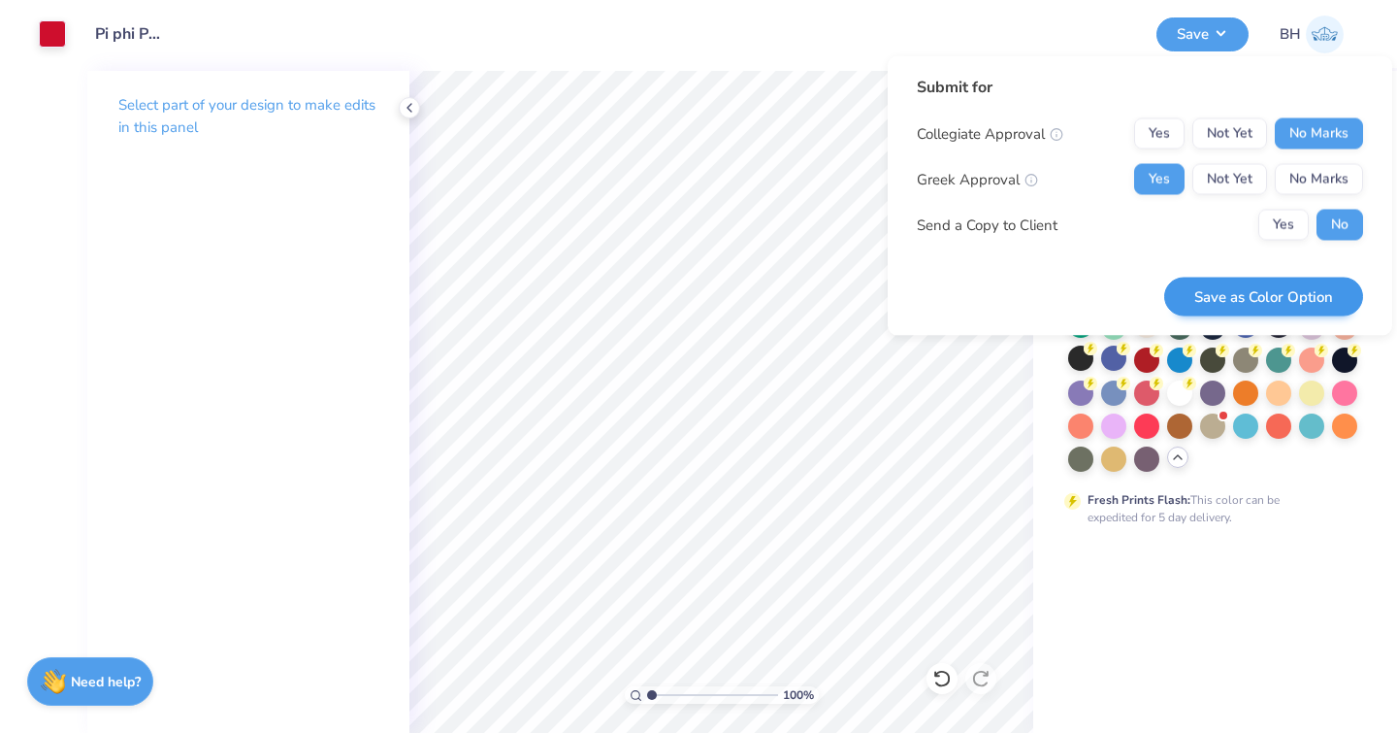
click at [1251, 281] on button "Save as Color Option" at bounding box center [1263, 297] width 199 height 40
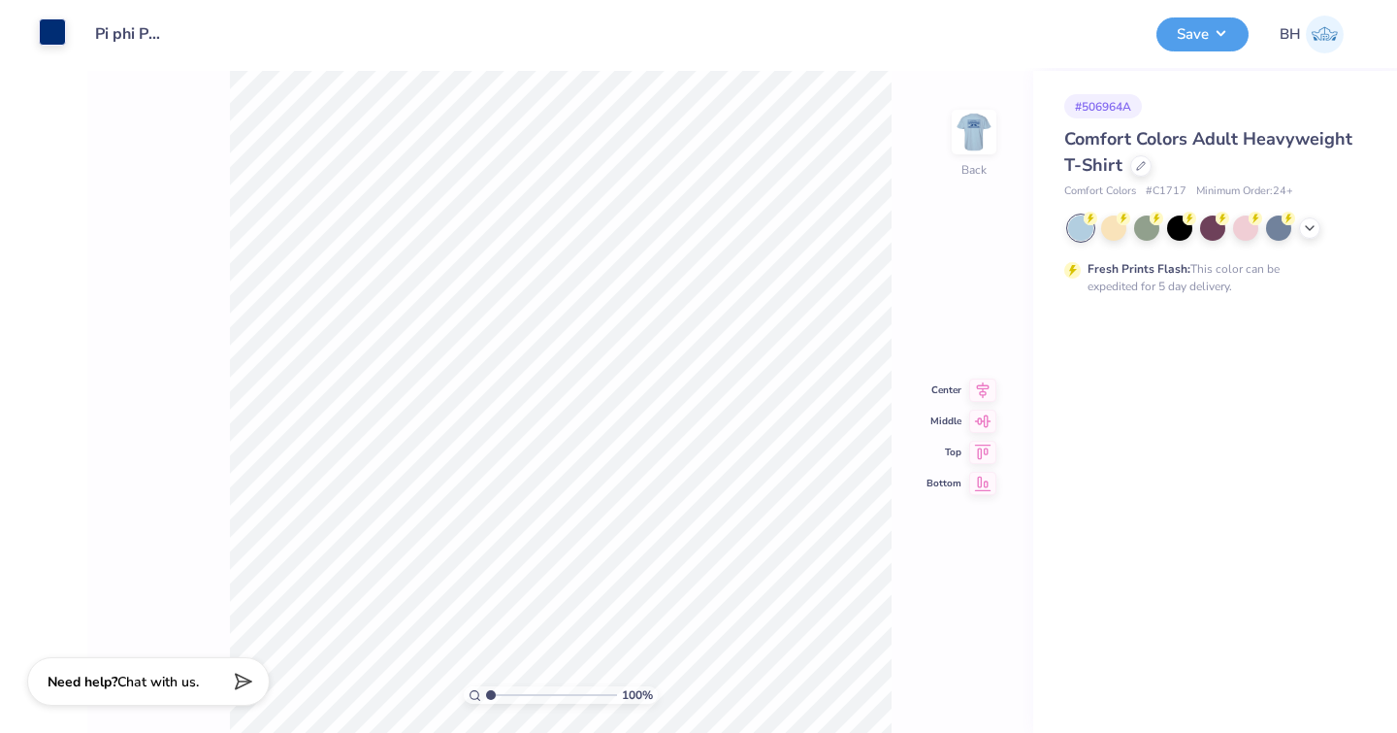
click at [60, 42] on div at bounding box center [52, 31] width 27 height 27
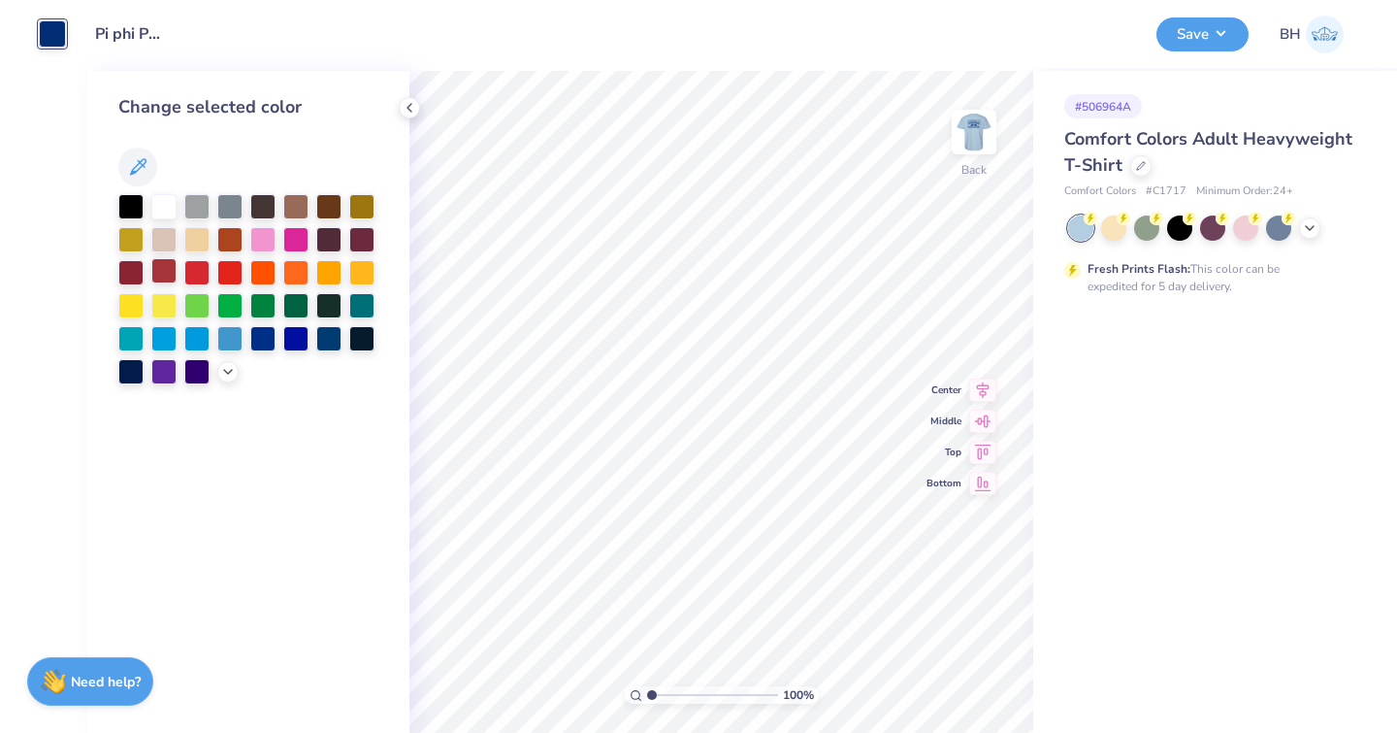
click at [170, 273] on div at bounding box center [163, 270] width 25 height 25
click at [215, 365] on div at bounding box center [248, 289] width 260 height 190
click at [217, 366] on div at bounding box center [248, 289] width 260 height 190
click at [221, 370] on icon at bounding box center [228, 370] width 16 height 16
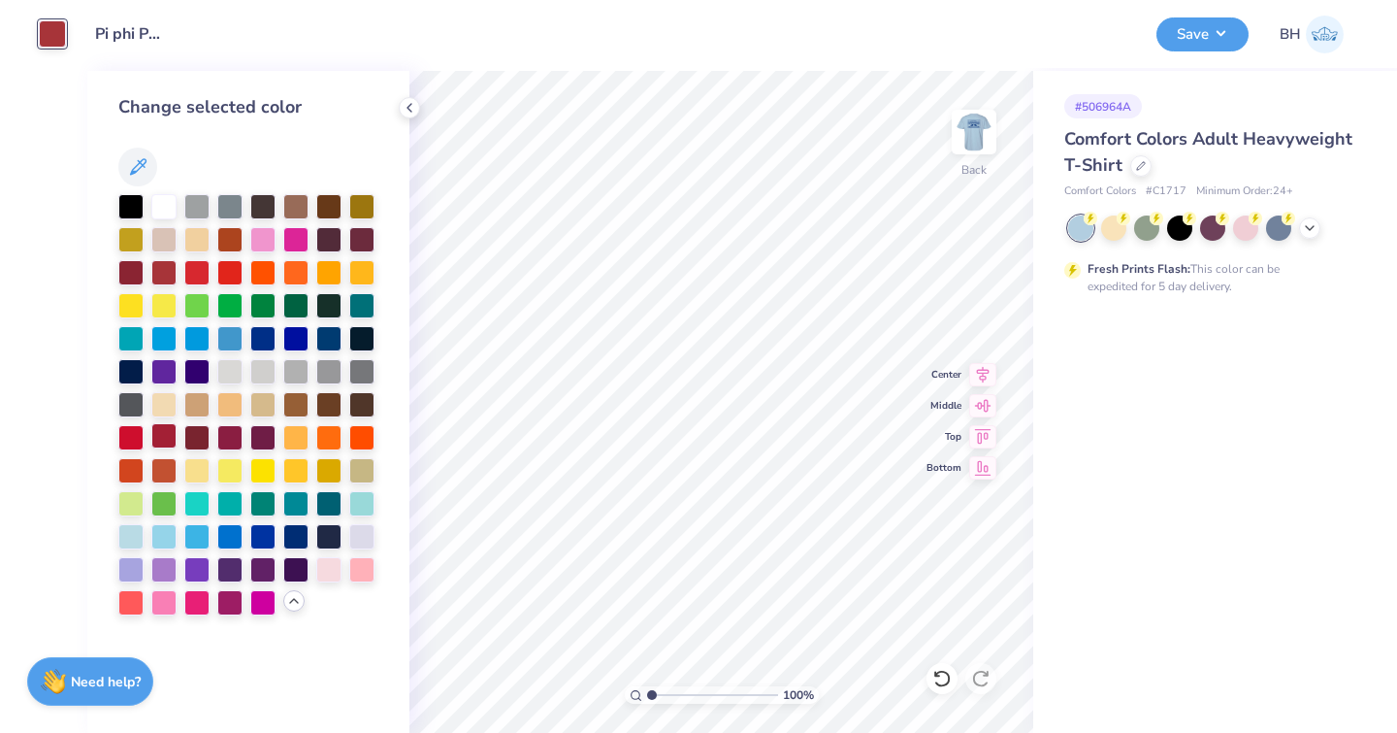
click at [167, 443] on div at bounding box center [163, 435] width 25 height 25
click at [961, 149] on img at bounding box center [974, 132] width 78 height 78
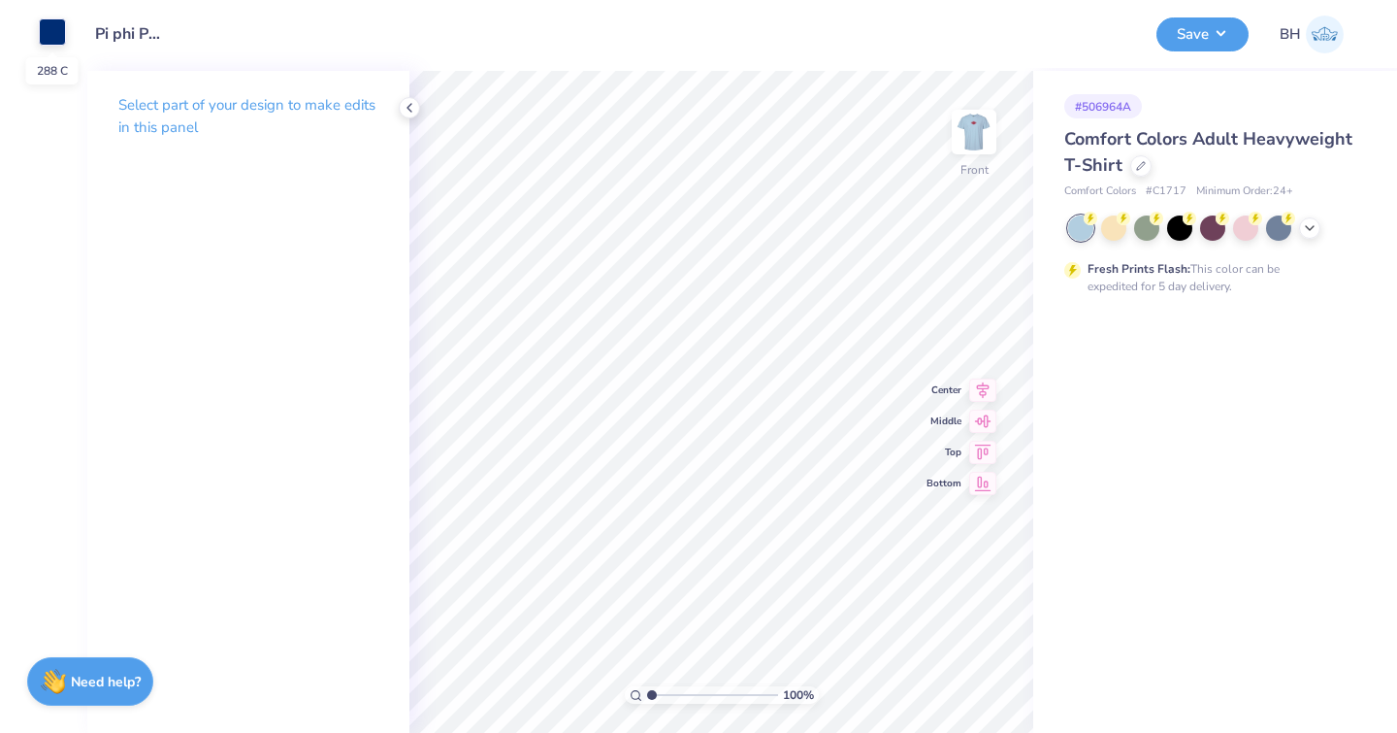
click at [52, 28] on div at bounding box center [52, 31] width 27 height 27
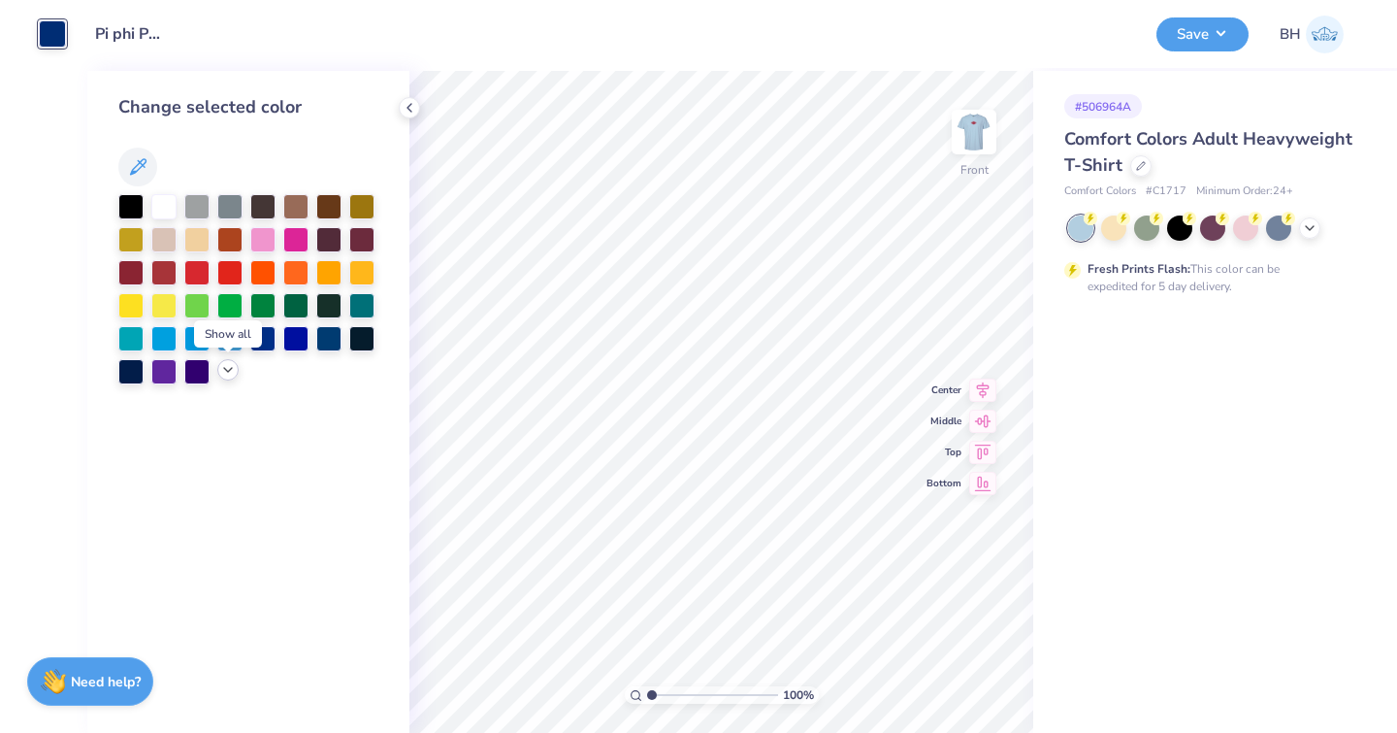
click at [224, 375] on icon at bounding box center [228, 370] width 16 height 16
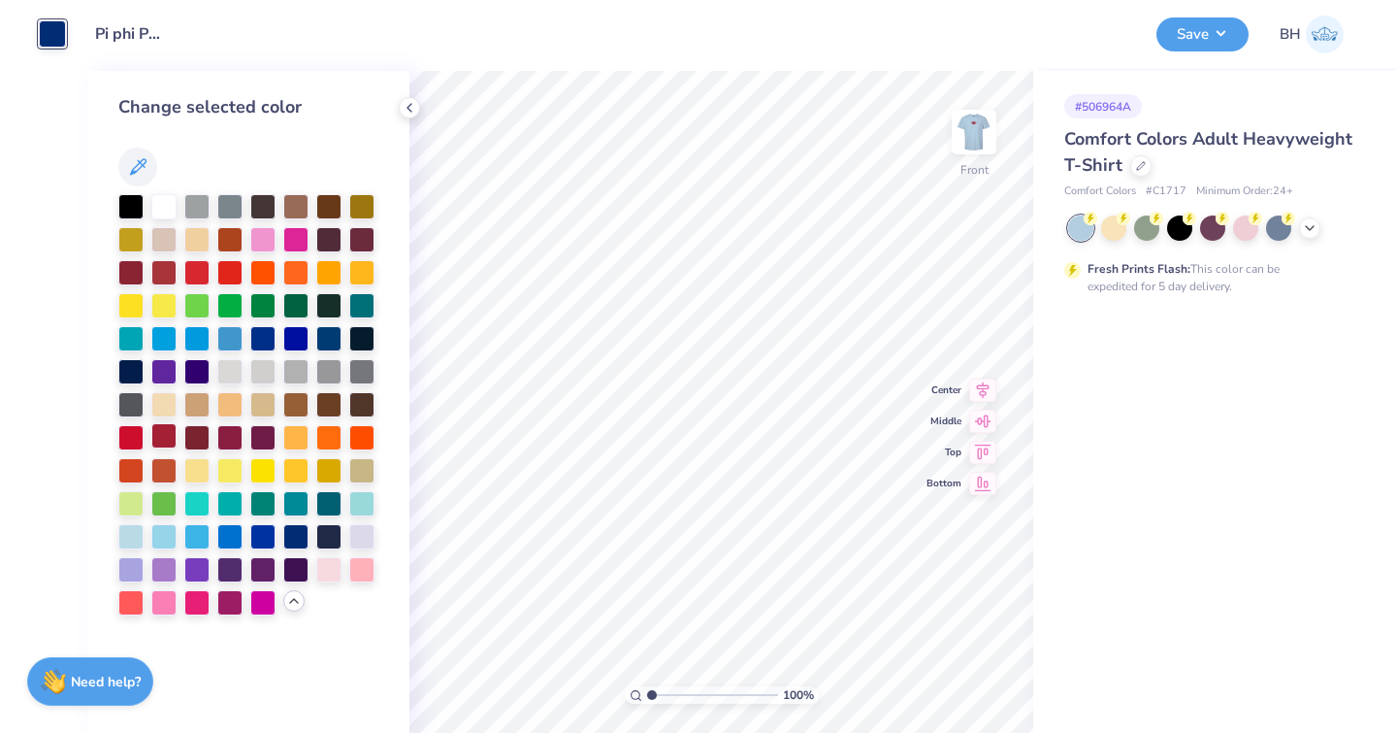
click at [156, 437] on div at bounding box center [163, 435] width 25 height 25
click at [985, 125] on img at bounding box center [974, 132] width 78 height 78
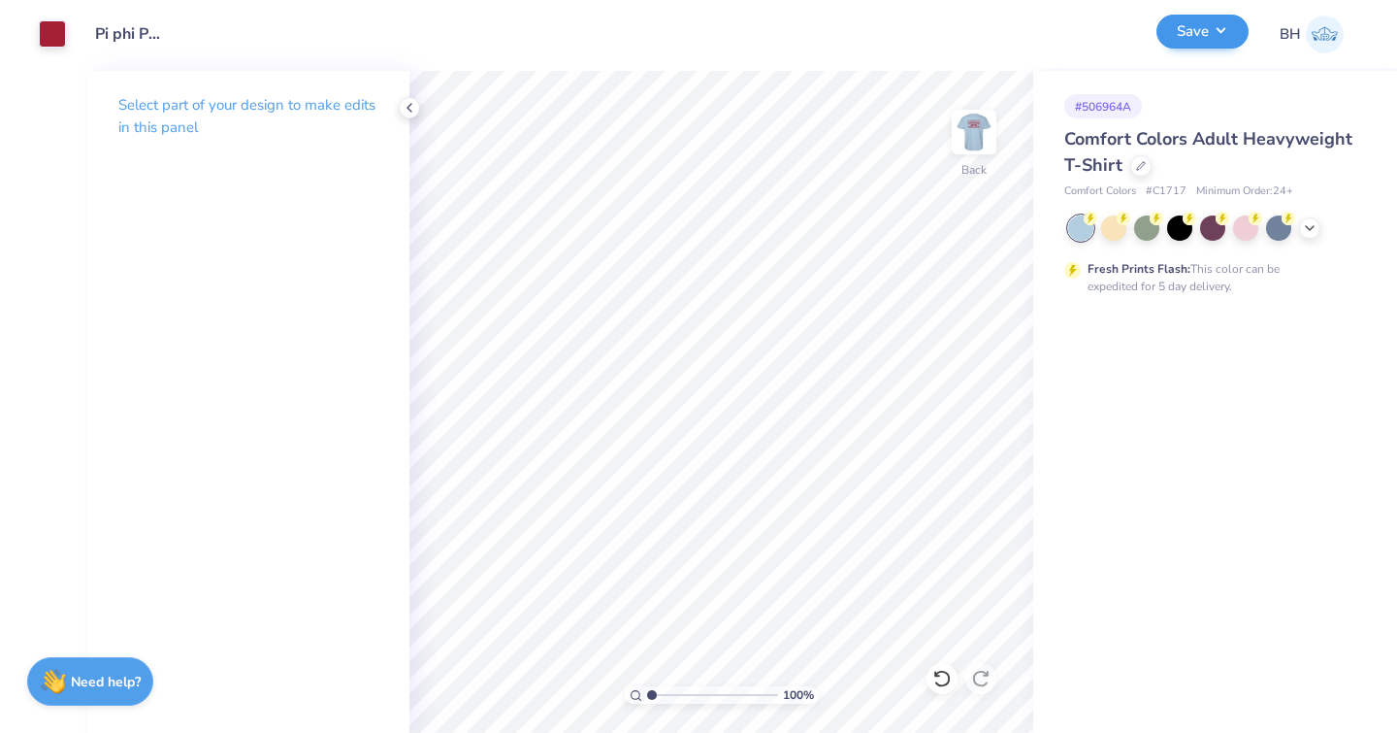
click at [1206, 41] on button "Save" at bounding box center [1203, 32] width 92 height 34
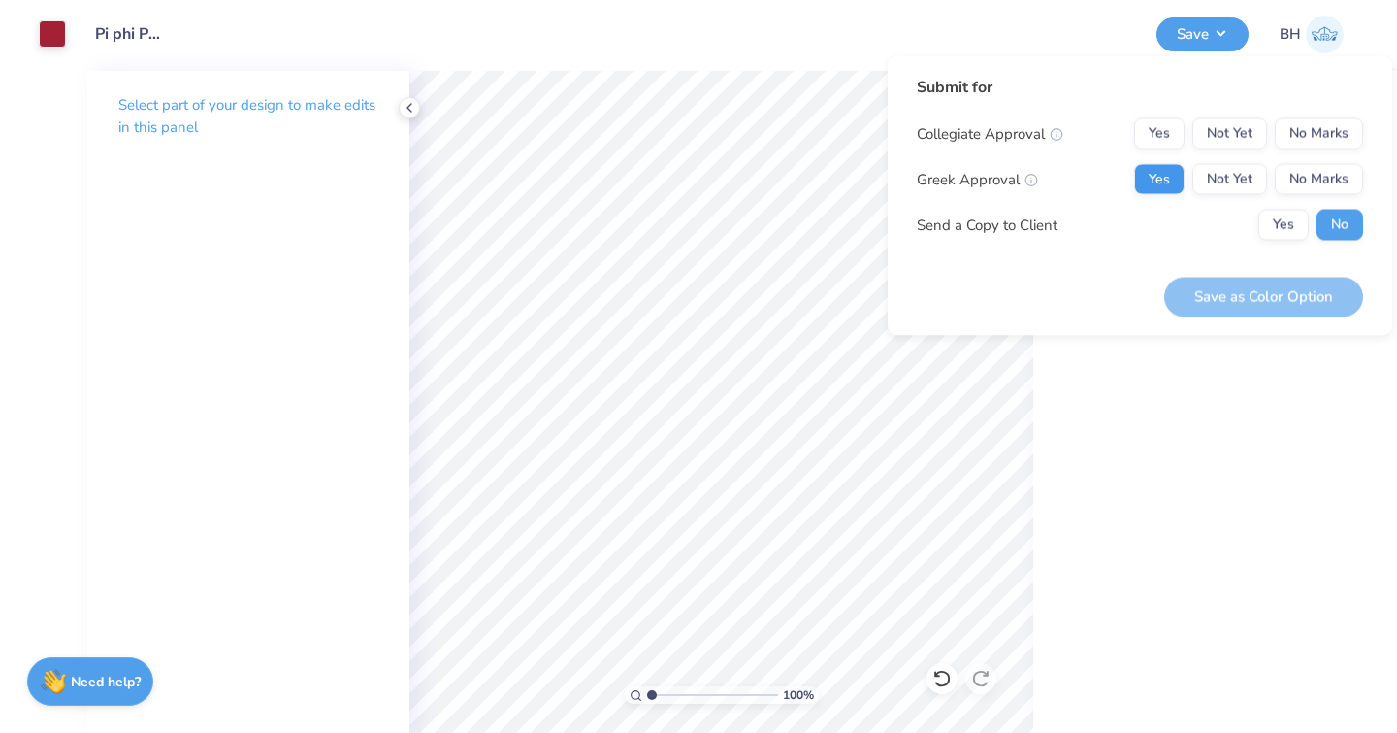
click at [1159, 166] on button "Yes" at bounding box center [1159, 179] width 50 height 31
click at [1313, 141] on button "No Marks" at bounding box center [1319, 133] width 88 height 31
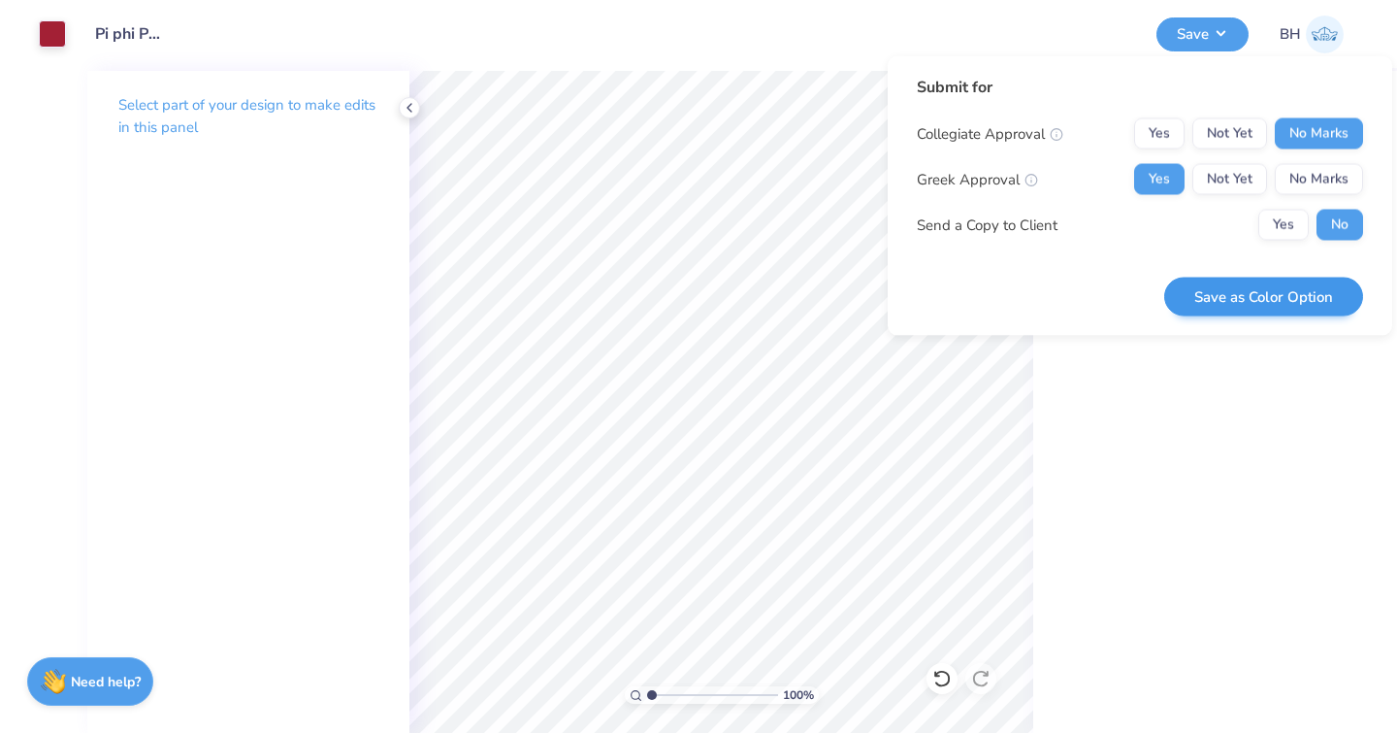
click at [1235, 287] on button "Save as Color Option" at bounding box center [1263, 297] width 199 height 40
